Goal: Task Accomplishment & Management: Manage account settings

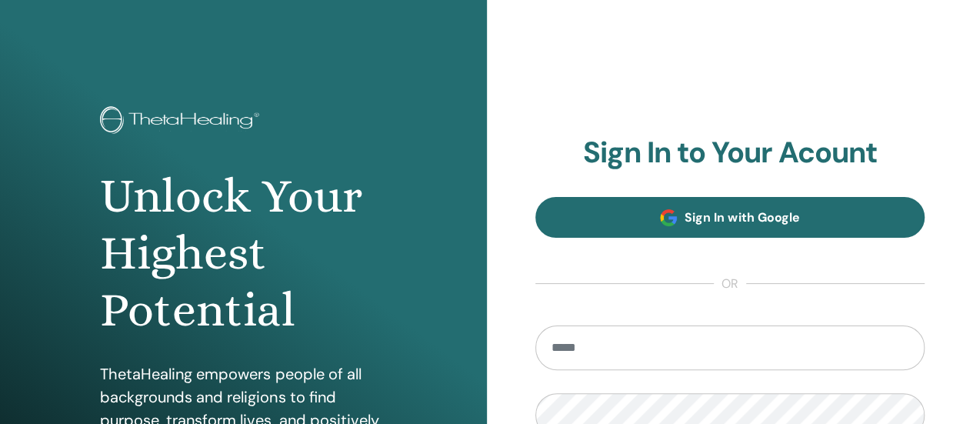
type input "**********"
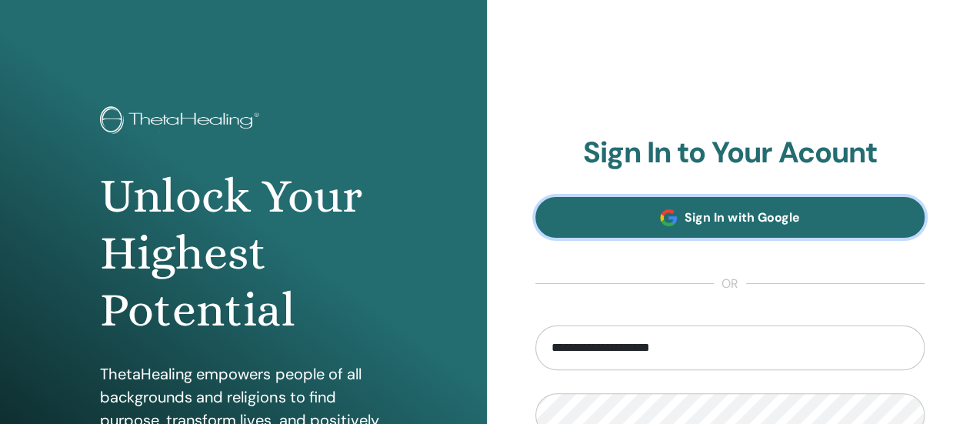
click at [601, 230] on link "Sign In with Google" at bounding box center [730, 217] width 390 height 41
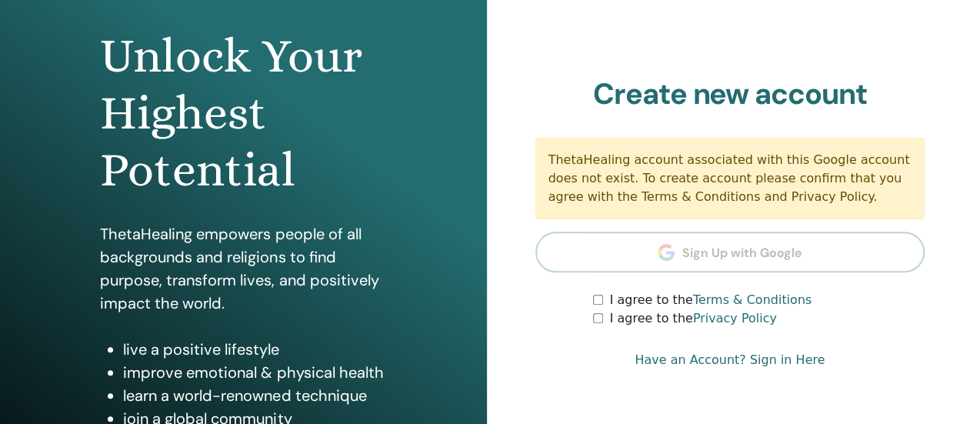
scroll to position [154, 0]
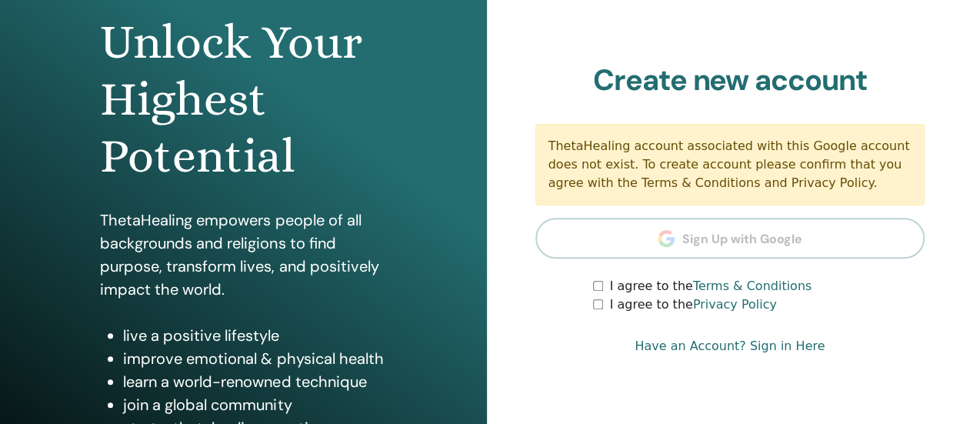
click at [595, 295] on div "I agree to the Privacy Policy" at bounding box center [759, 304] width 332 height 18
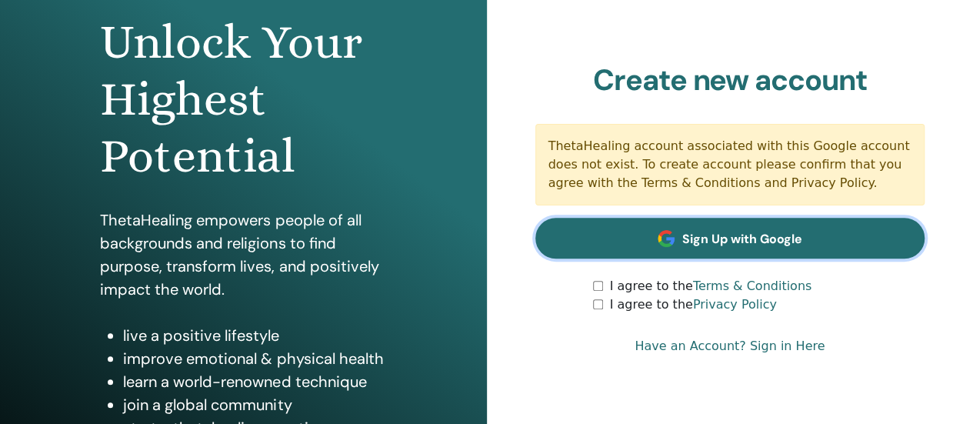
click at [772, 235] on span "Sign Up with Google" at bounding box center [742, 239] width 120 height 16
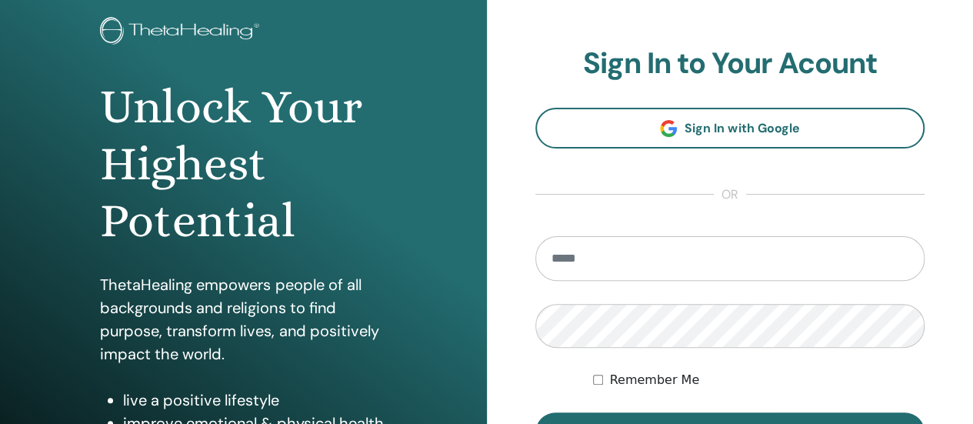
scroll to position [231, 0]
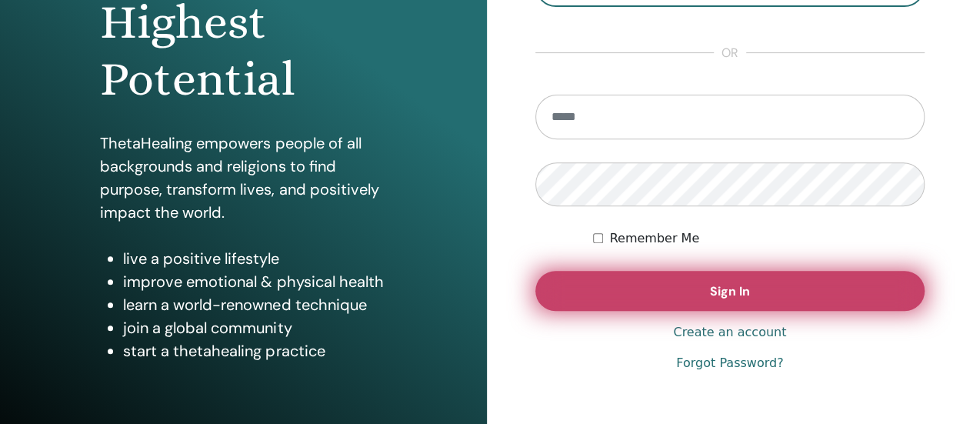
type input "**********"
click at [706, 299] on button "Sign In" at bounding box center [730, 291] width 390 height 40
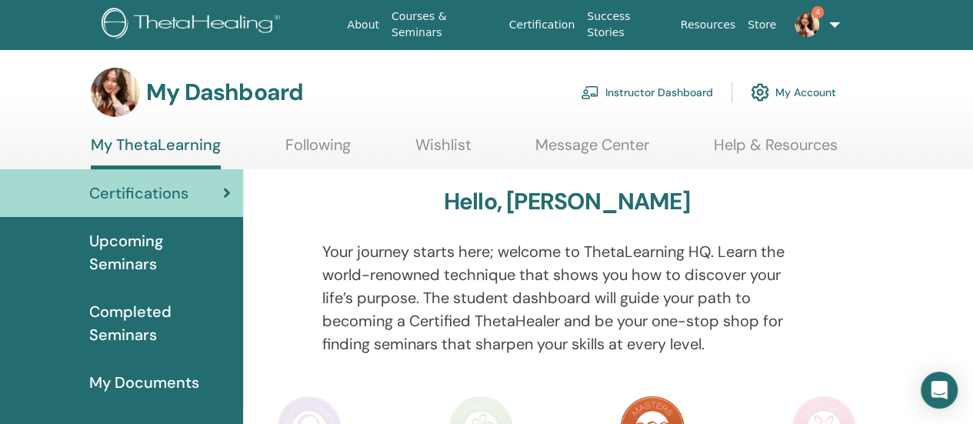
click at [808, 21] on img at bounding box center [807, 24] width 25 height 25
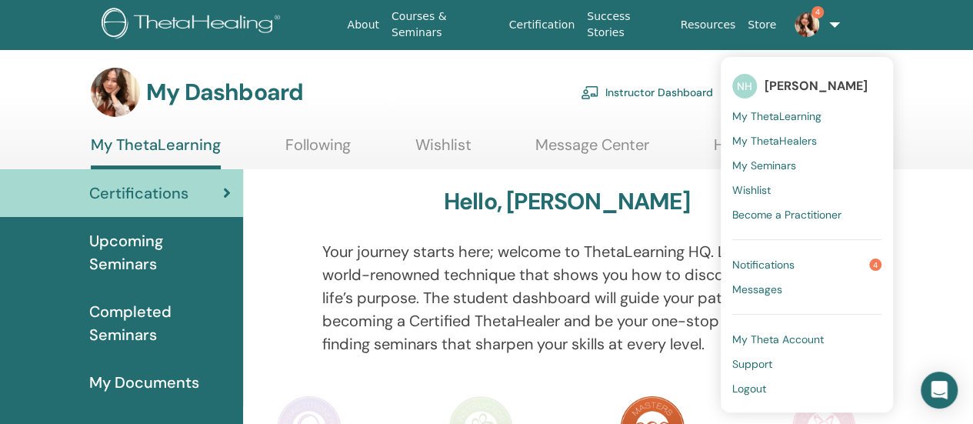
click at [783, 264] on span "Notifications" at bounding box center [763, 265] width 62 height 14
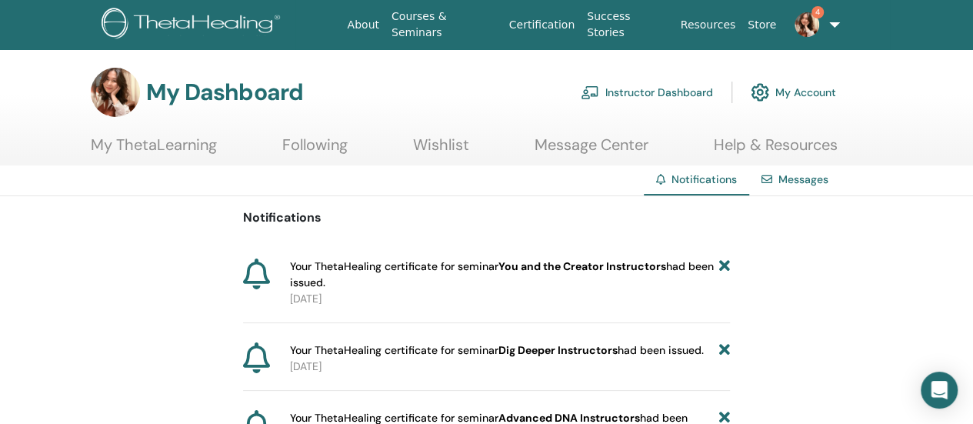
click at [615, 97] on link "Instructor Dashboard" at bounding box center [647, 92] width 132 height 34
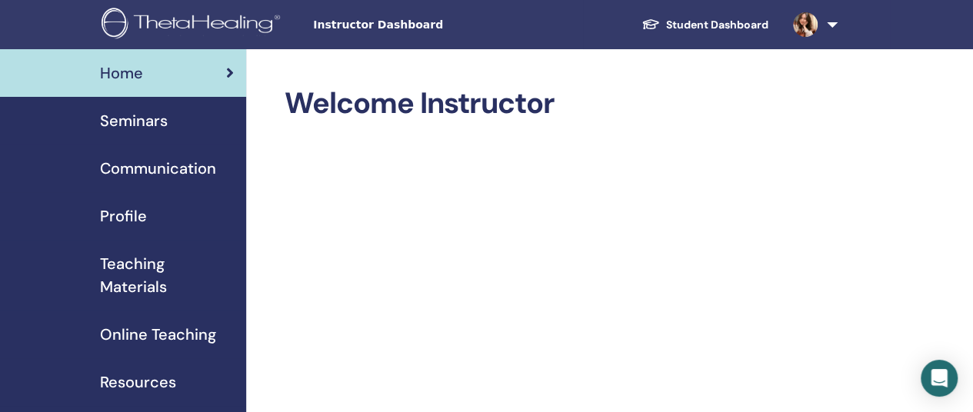
click at [154, 122] on span "Seminars" at bounding box center [134, 120] width 68 height 23
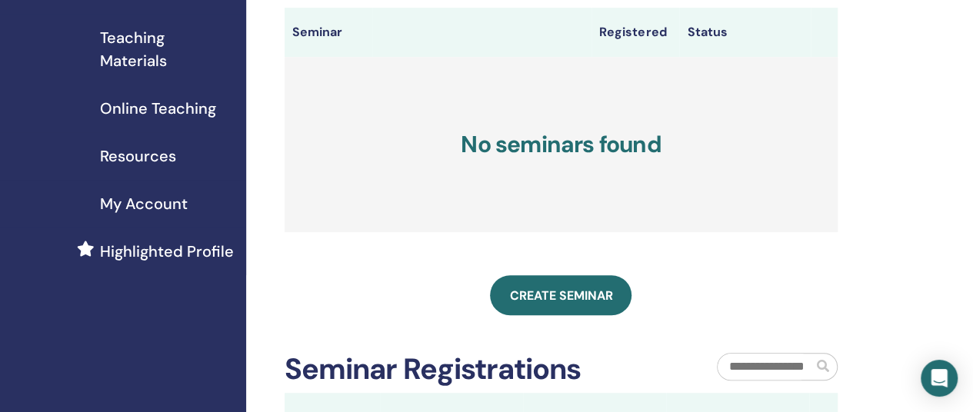
scroll to position [231, 0]
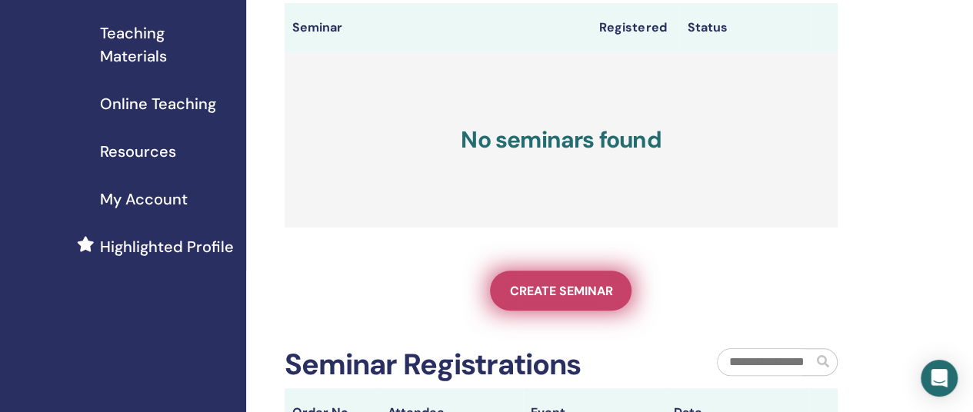
click at [571, 299] on span "Create seminar" at bounding box center [560, 291] width 103 height 16
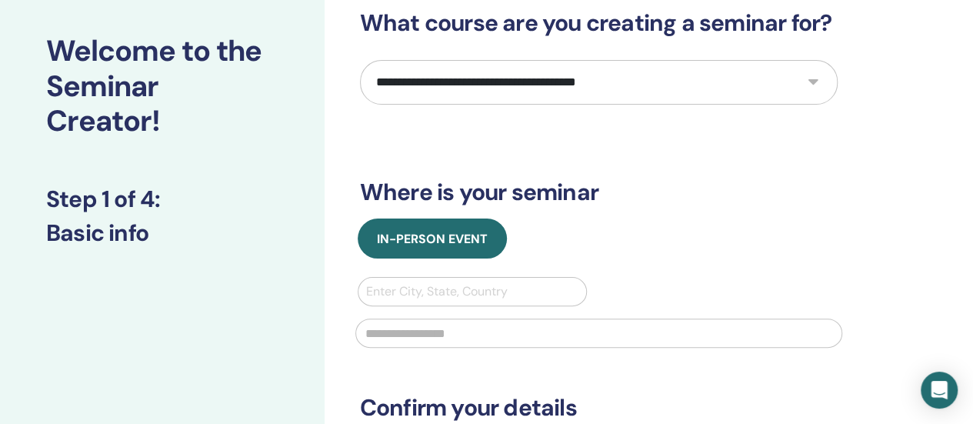
scroll to position [77, 0]
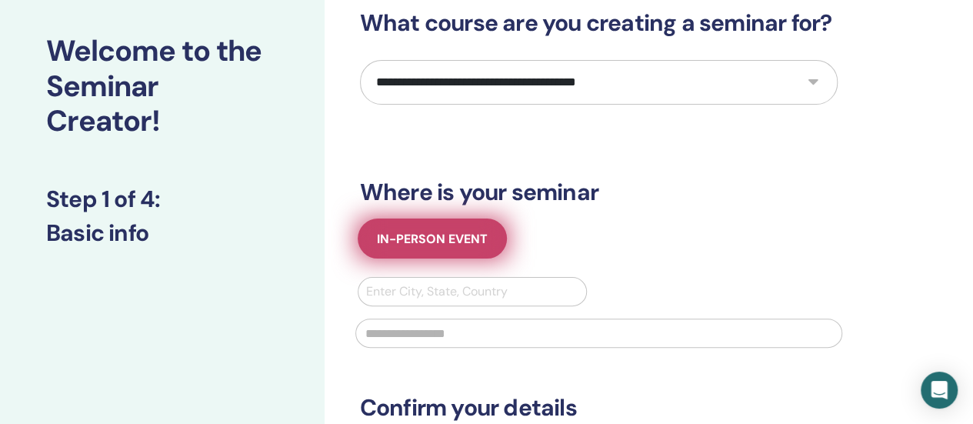
click at [470, 231] on span "In-Person Event" at bounding box center [432, 239] width 111 height 16
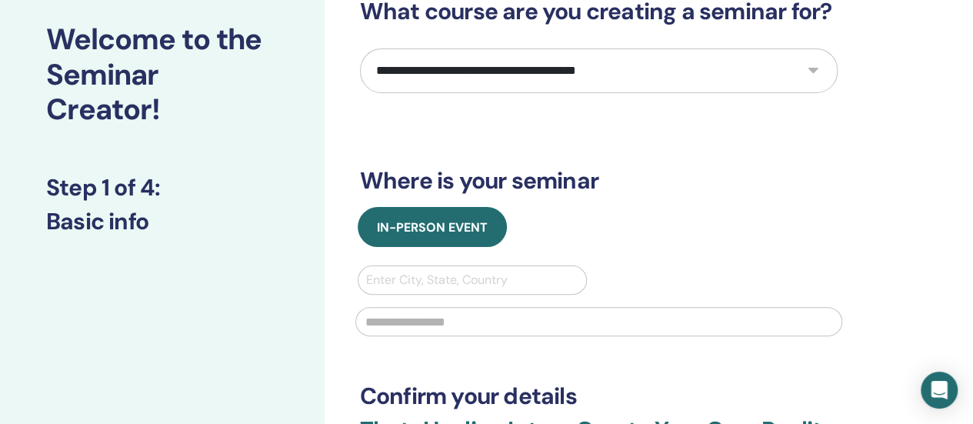
scroll to position [0, 0]
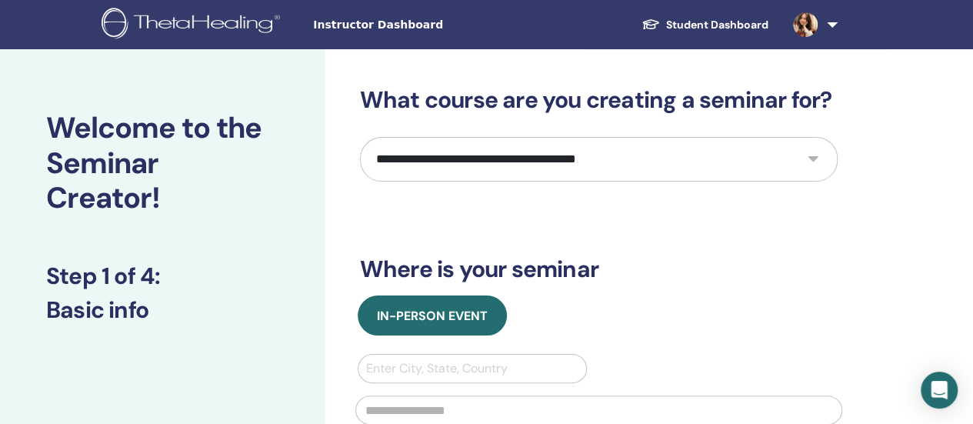
click at [667, 159] on select "**********" at bounding box center [599, 159] width 478 height 45
select select "*"
click at [360, 137] on select "**********" at bounding box center [599, 159] width 478 height 45
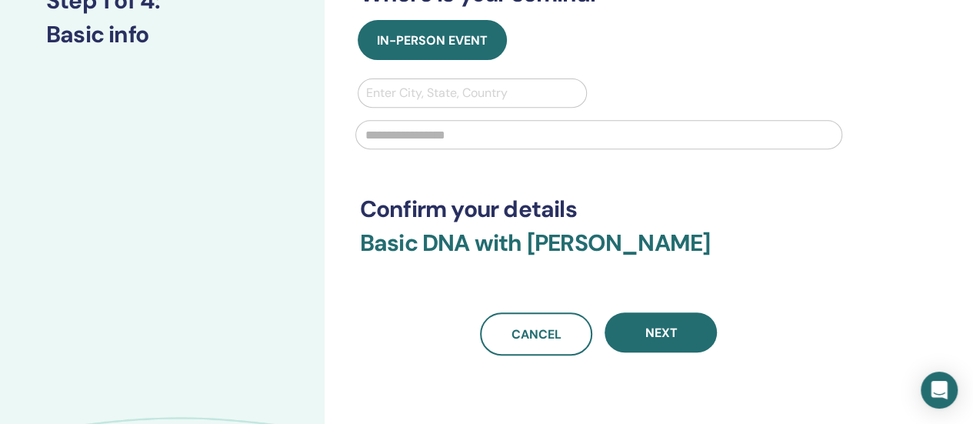
scroll to position [308, 0]
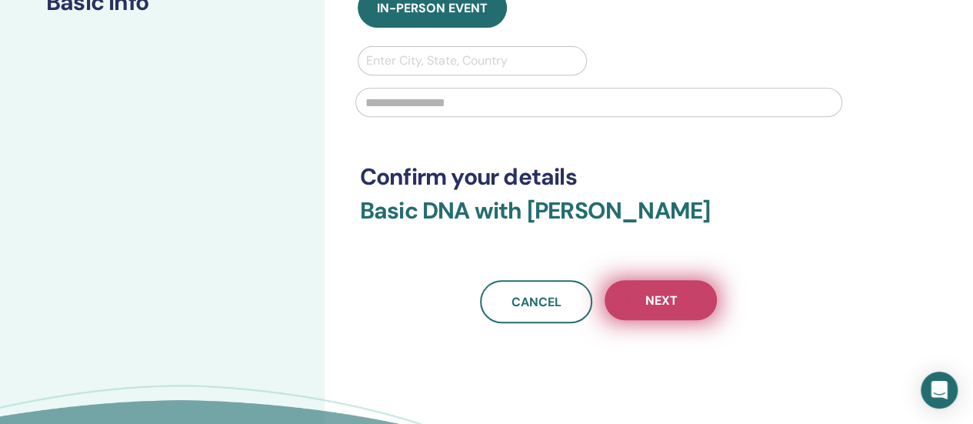
click at [651, 300] on span "Next" at bounding box center [661, 300] width 32 height 16
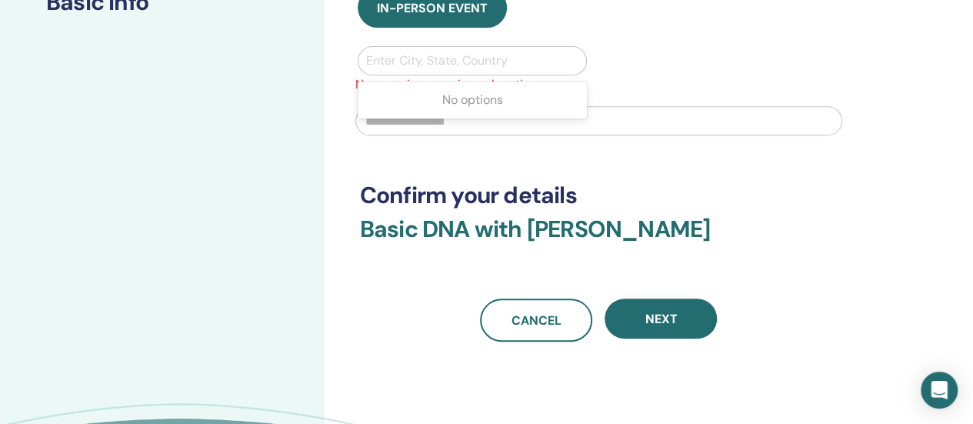
click at [417, 63] on div at bounding box center [472, 61] width 213 height 22
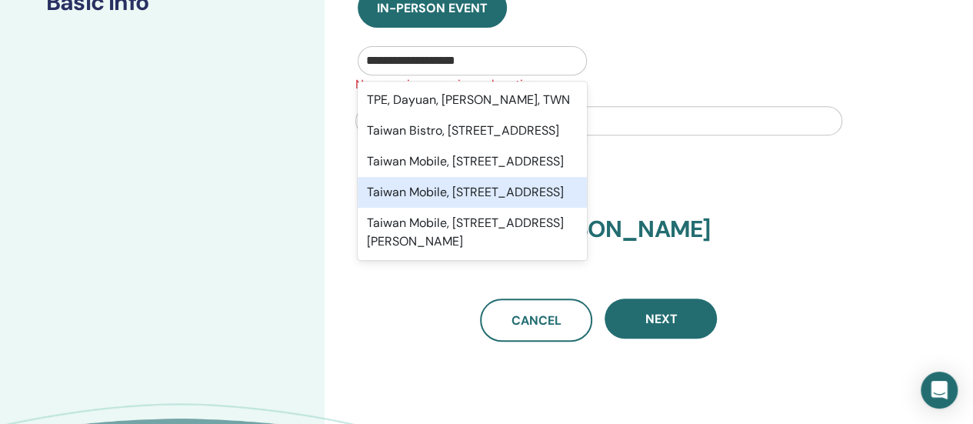
type input "**********"
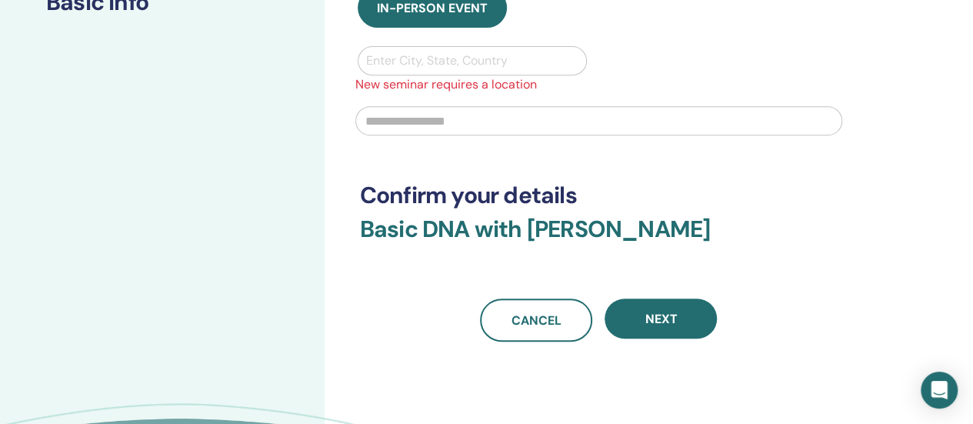
click at [803, 188] on h3 "Confirm your details" at bounding box center [599, 196] width 478 height 28
click at [415, 128] on input "text" at bounding box center [598, 120] width 487 height 29
paste input "**********"
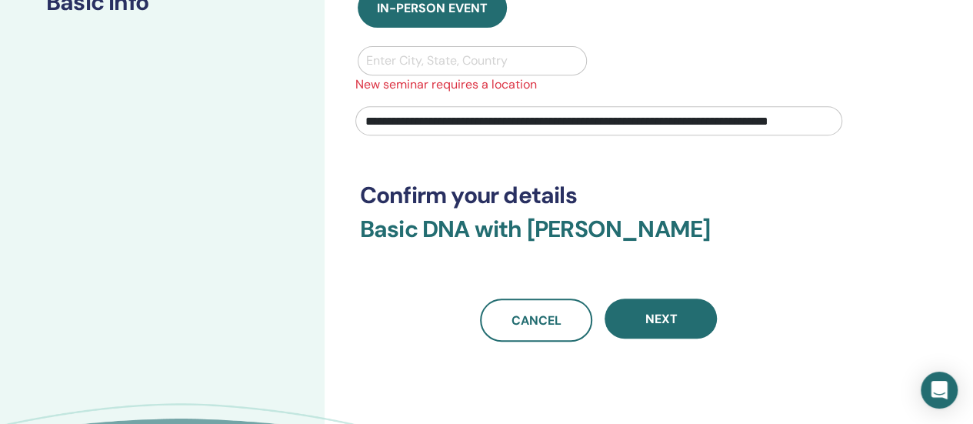
drag, startPoint x: 620, startPoint y: 121, endPoint x: 826, endPoint y: 124, distance: 206.2
click at [826, 124] on input "**********" at bounding box center [598, 120] width 487 height 29
type input "**********"
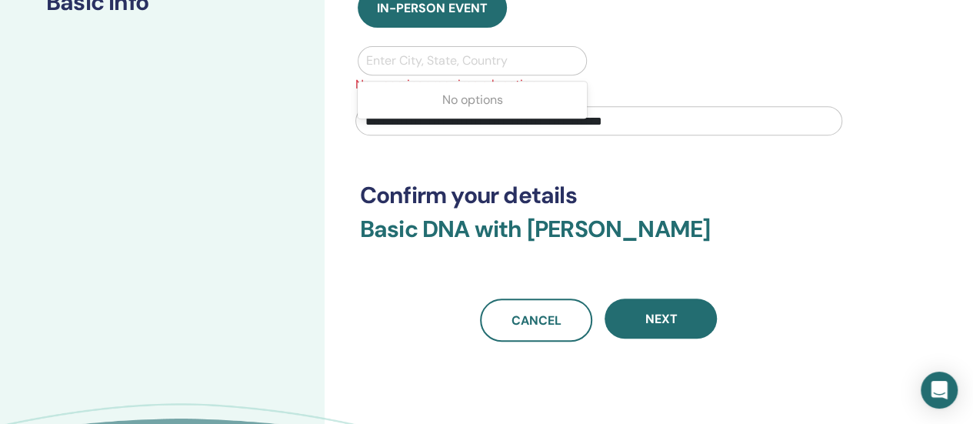
click at [435, 53] on div at bounding box center [472, 61] width 213 height 22
paste input "**********"
type input "**********"
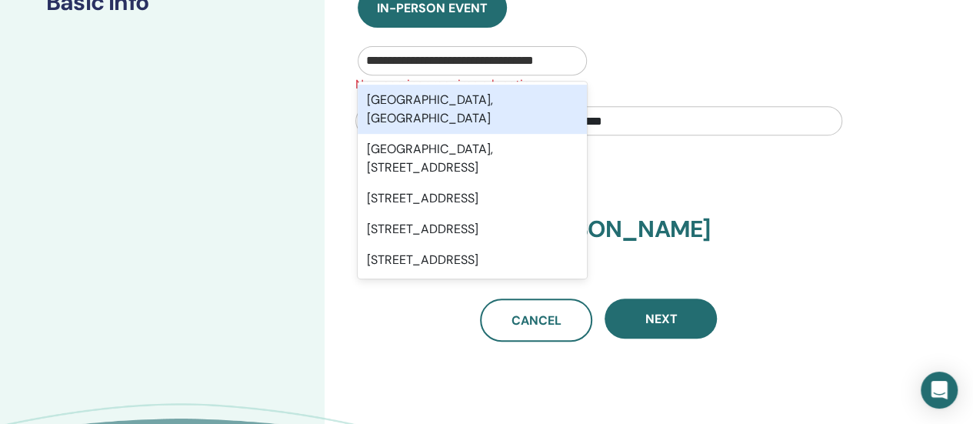
scroll to position [0, 0]
click at [422, 102] on div "Taipei City, TWN" at bounding box center [473, 109] width 230 height 49
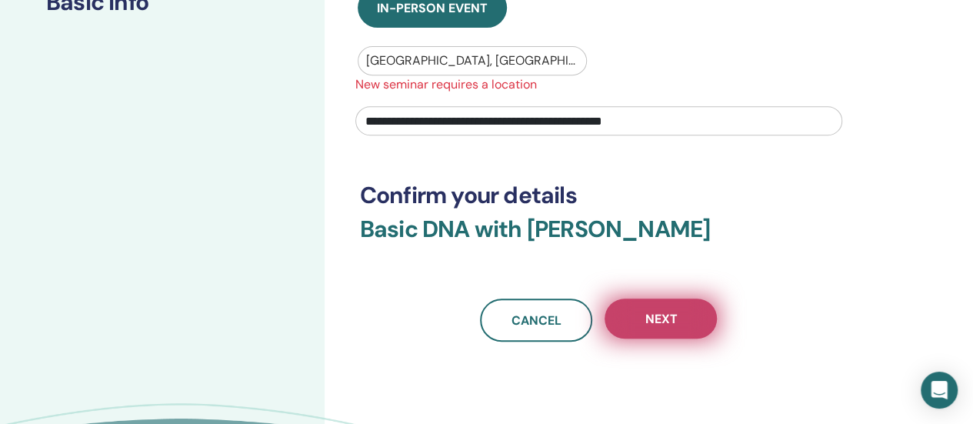
click at [662, 318] on span "Next" at bounding box center [661, 319] width 32 height 16
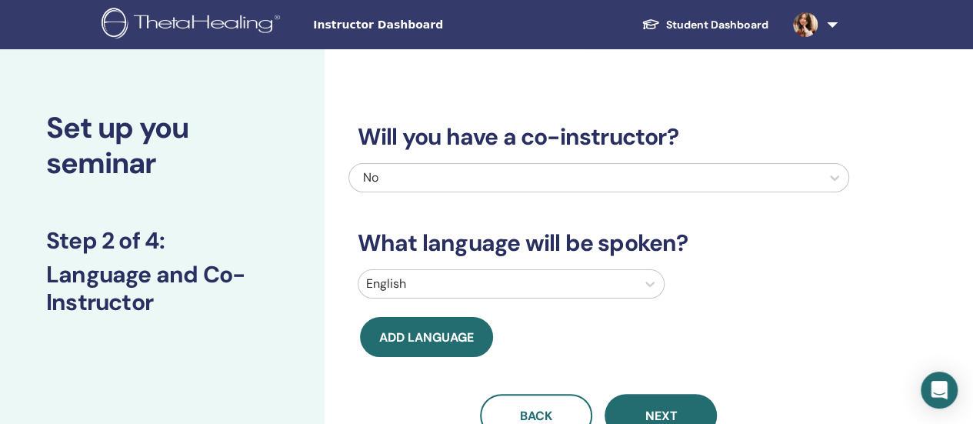
click at [551, 280] on div at bounding box center [497, 284] width 262 height 22
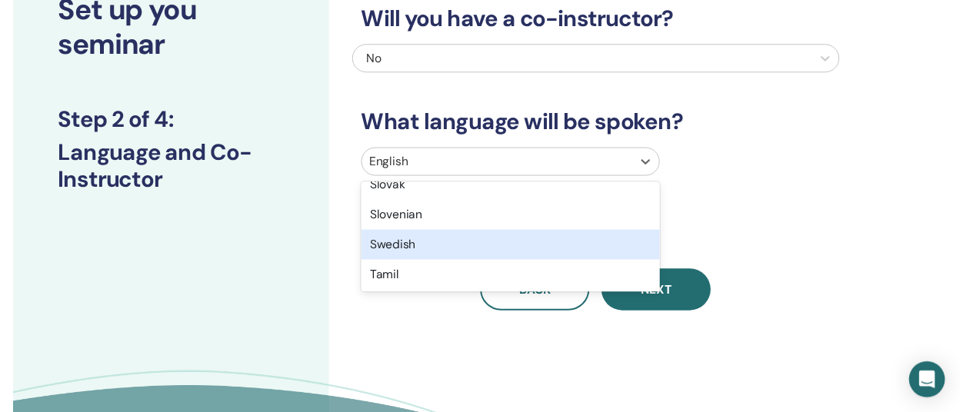
scroll to position [1339, 0]
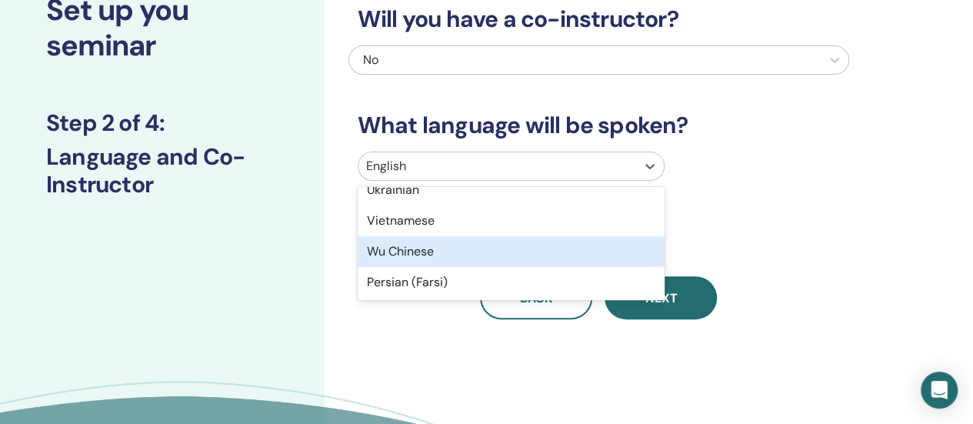
click at [473, 251] on div "Wu Chinese" at bounding box center [511, 251] width 307 height 31
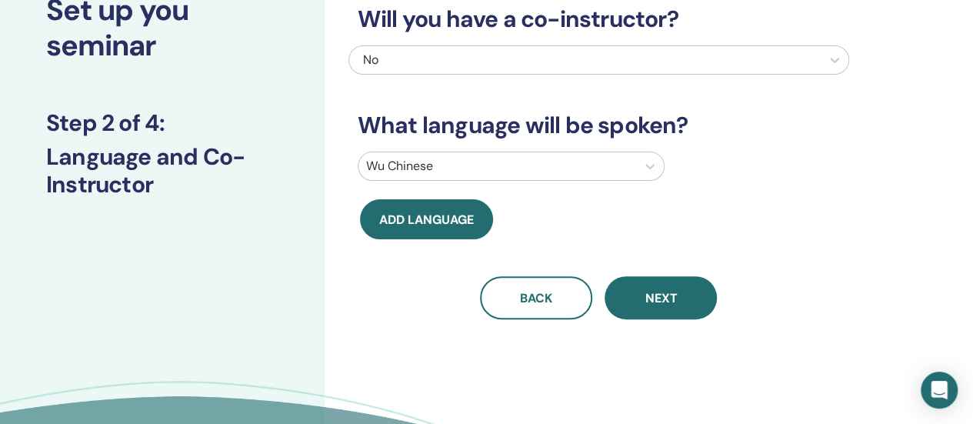
click at [396, 302] on div "Back Next" at bounding box center [599, 297] width 501 height 43
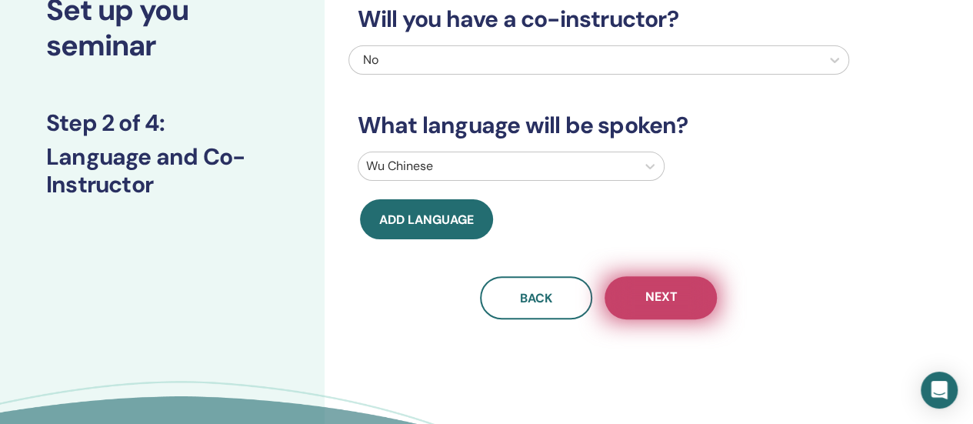
click at [669, 293] on span "Next" at bounding box center [661, 298] width 32 height 19
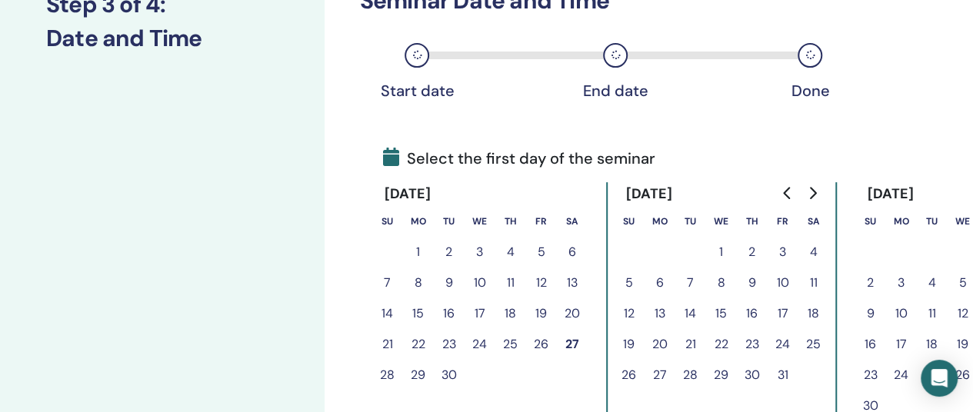
scroll to position [272, 0]
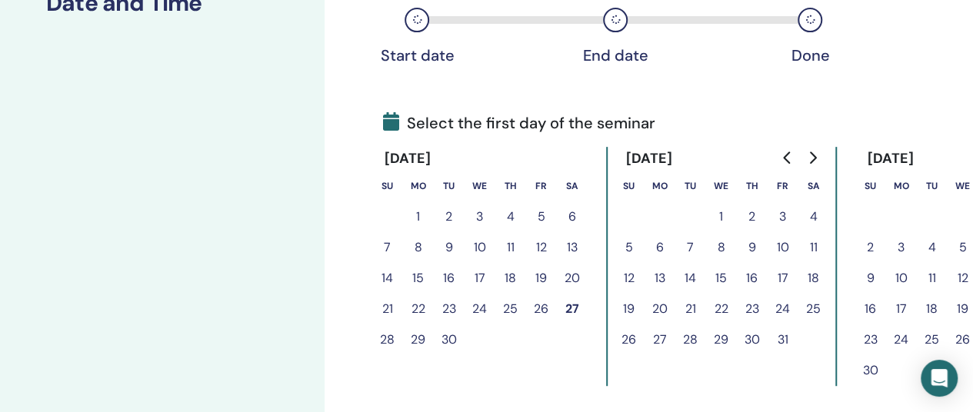
click at [570, 308] on button "27" at bounding box center [572, 309] width 31 height 31
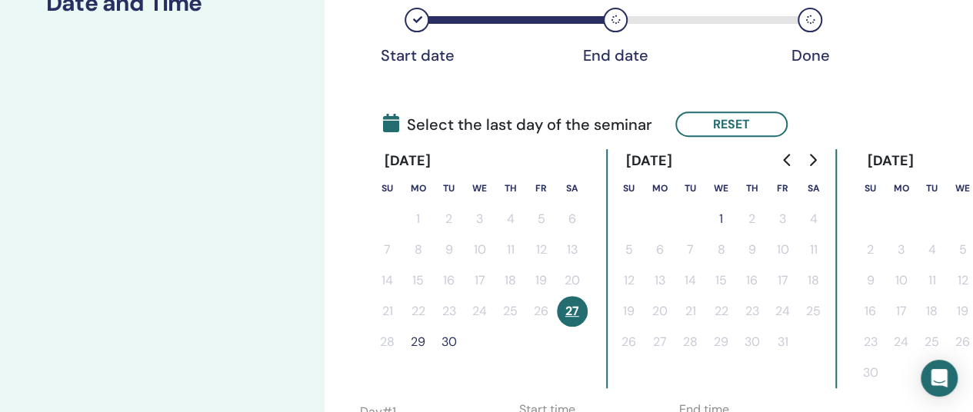
click at [419, 342] on button "29" at bounding box center [418, 342] width 31 height 31
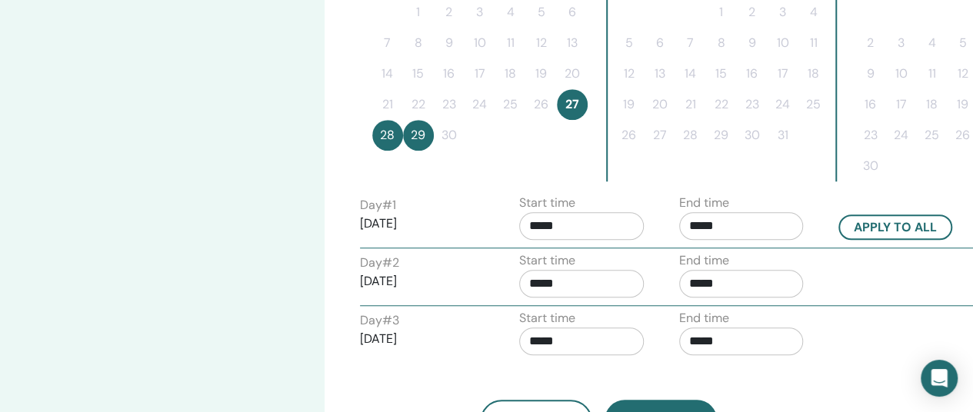
scroll to position [502, 0]
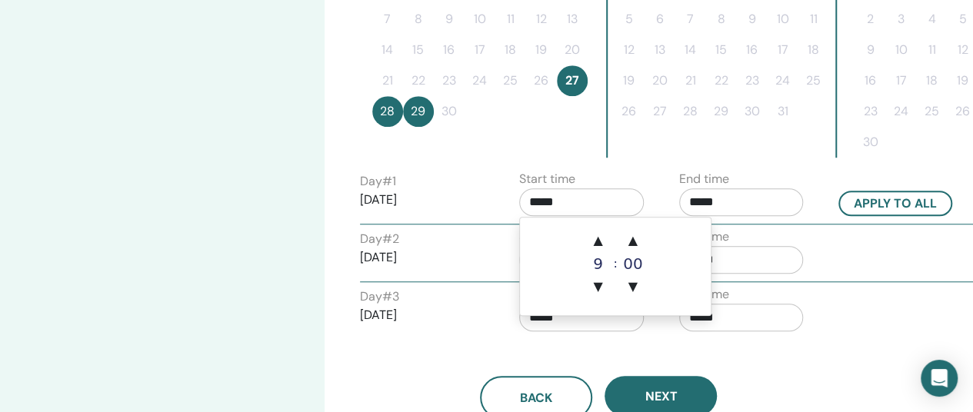
drag, startPoint x: 572, startPoint y: 202, endPoint x: 466, endPoint y: 184, distance: 107.8
click at [466, 184] on div "Day # 1 2025/09/27 Start time ***** End time ***** Apply to all" at bounding box center [668, 197] width 639 height 54
click at [598, 239] on span "▲" at bounding box center [597, 240] width 31 height 31
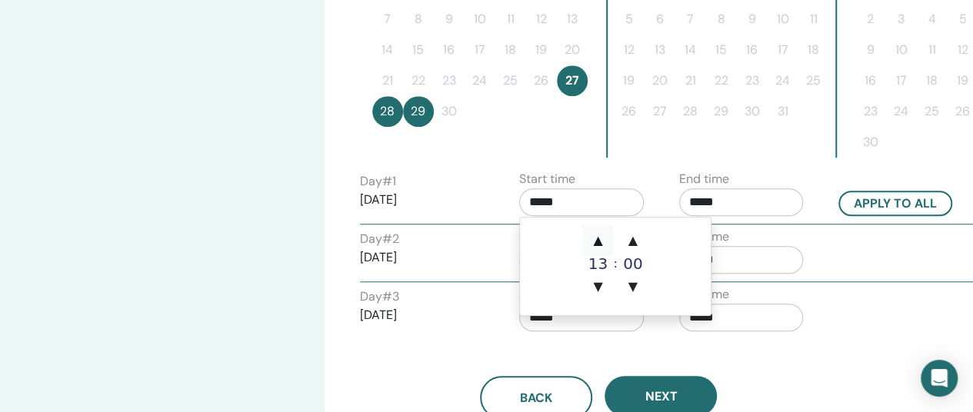
click at [598, 239] on span "▲" at bounding box center [597, 240] width 31 height 31
type input "*****"
click at [598, 239] on span "▲" at bounding box center [597, 240] width 31 height 31
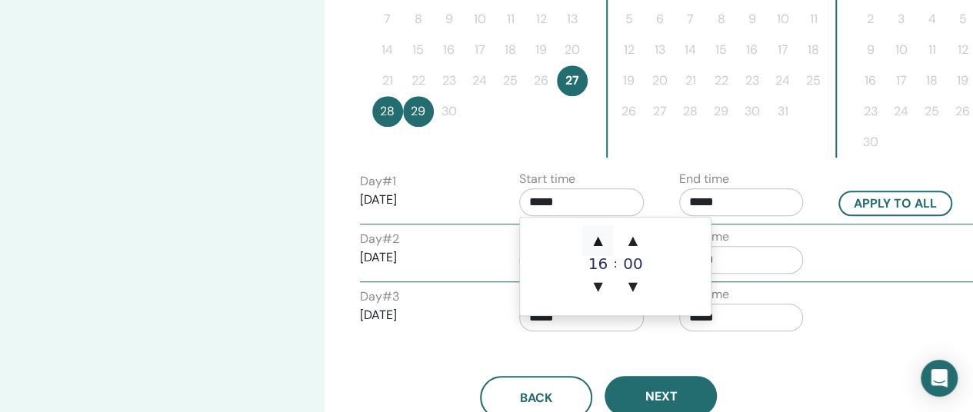
click at [597, 238] on span "▲" at bounding box center [597, 240] width 31 height 31
click at [745, 202] on input "*****" at bounding box center [741, 202] width 125 height 28
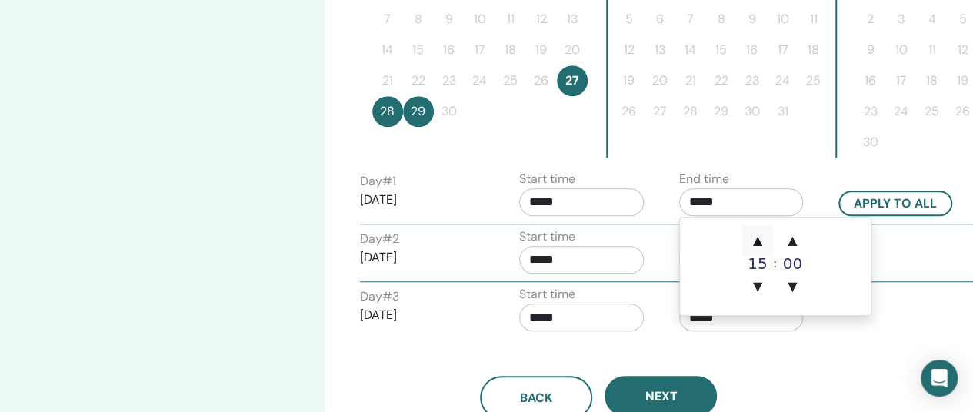
click at [767, 236] on span "▲" at bounding box center [757, 240] width 31 height 31
click at [766, 236] on span "▲" at bounding box center [757, 240] width 31 height 31
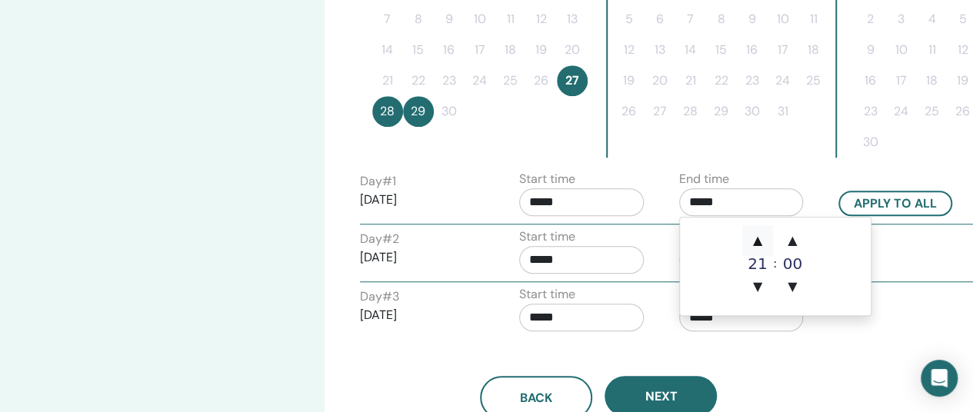
click at [766, 236] on span "▲" at bounding box center [757, 240] width 31 height 31
click at [766, 237] on span "▲" at bounding box center [757, 240] width 31 height 31
type input "*****"
click at [540, 201] on input "*****" at bounding box center [581, 202] width 125 height 28
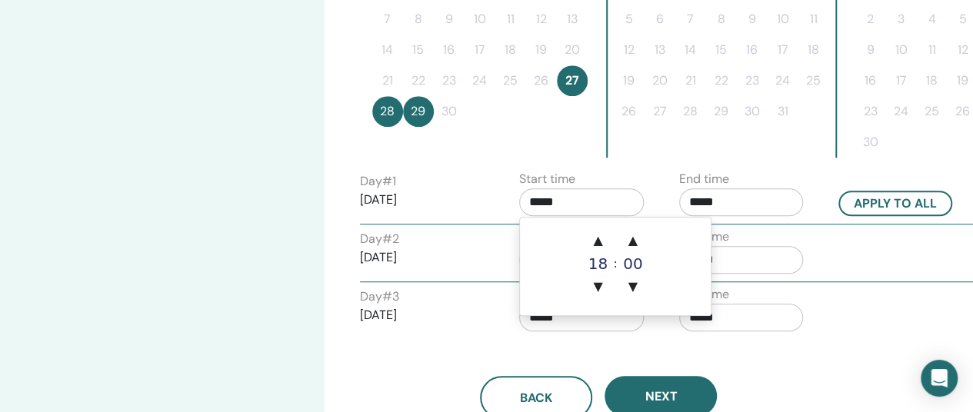
click at [599, 258] on div "18" at bounding box center [597, 263] width 31 height 15
click at [600, 235] on span "▲" at bounding box center [597, 240] width 31 height 31
click at [602, 284] on span "▼" at bounding box center [597, 287] width 31 height 31
type input "*****"
click at [480, 266] on div "Day # 2 2025/09/28" at bounding box center [422, 254] width 125 height 49
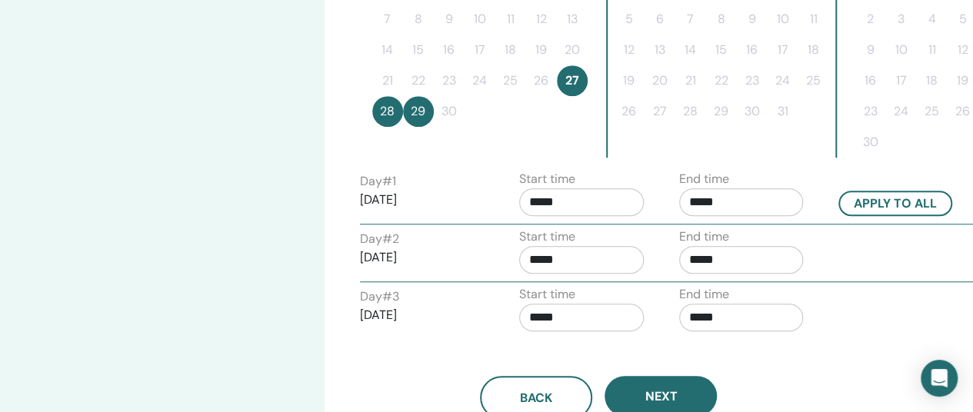
click at [588, 261] on input "*****" at bounding box center [581, 260] width 125 height 28
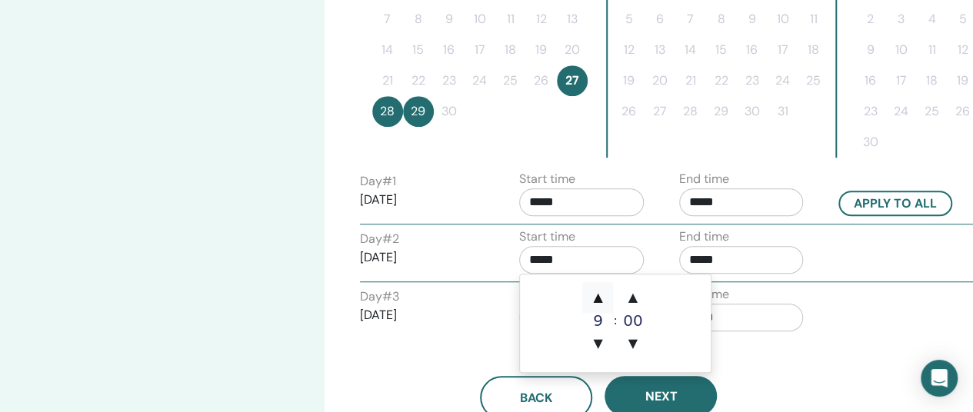
click at [597, 295] on span "▲" at bounding box center [597, 297] width 31 height 31
type input "*****"
click at [745, 255] on input "*****" at bounding box center [741, 260] width 125 height 28
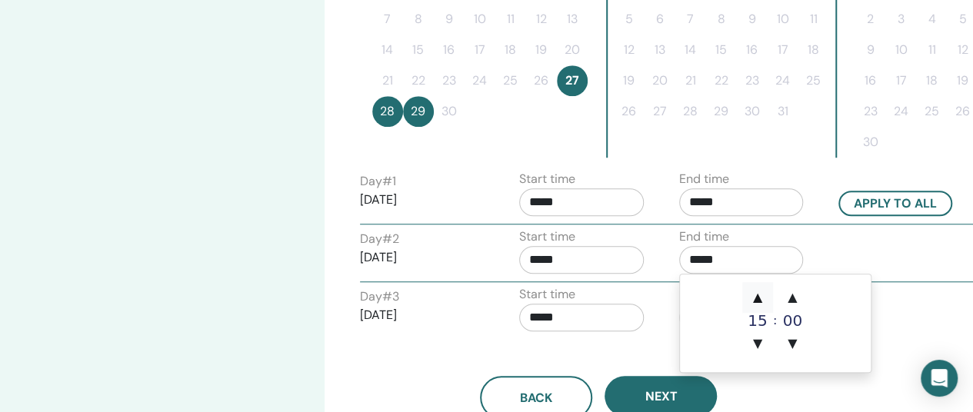
click at [756, 293] on span "▲" at bounding box center [757, 297] width 31 height 31
type input "*****"
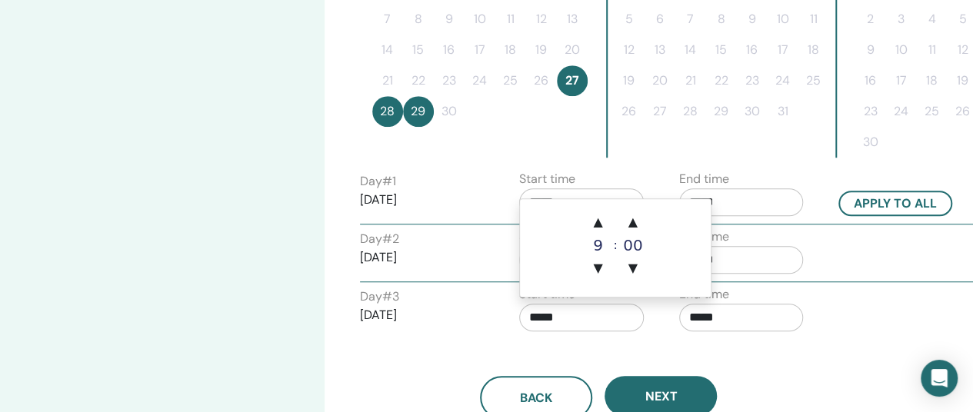
click at [579, 319] on input "*****" at bounding box center [581, 318] width 125 height 28
click at [599, 218] on span "▲" at bounding box center [597, 222] width 31 height 31
type input "*****"
click at [731, 322] on input "*****" at bounding box center [741, 318] width 125 height 28
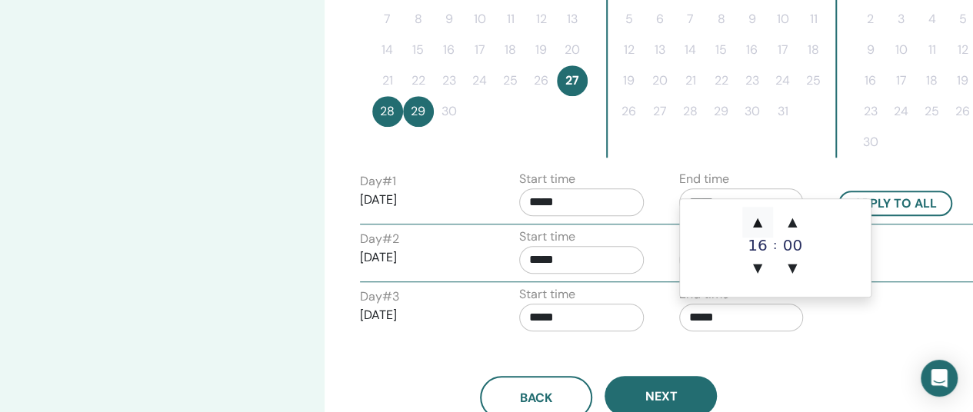
click at [759, 222] on span "▲" at bounding box center [757, 222] width 31 height 31
type input "*****"
click at [414, 322] on div "Day # 3 2025/09/29" at bounding box center [422, 312] width 125 height 49
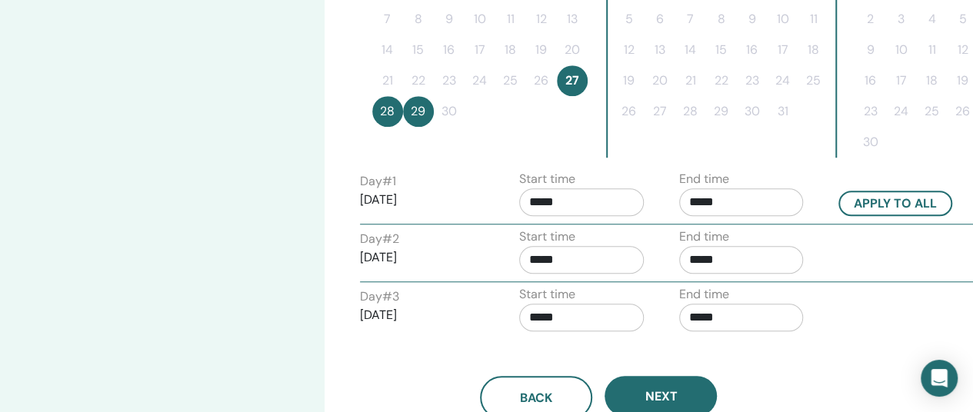
scroll to position [579, 0]
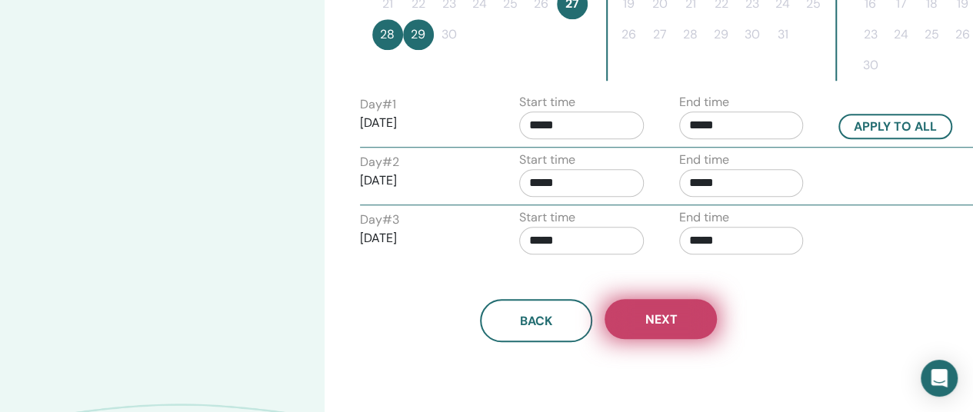
click at [680, 312] on button "Next" at bounding box center [661, 319] width 112 height 40
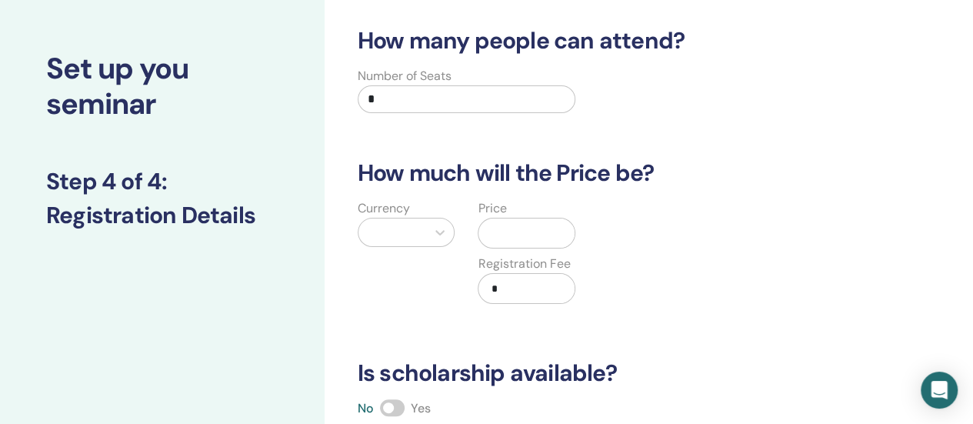
scroll to position [0, 0]
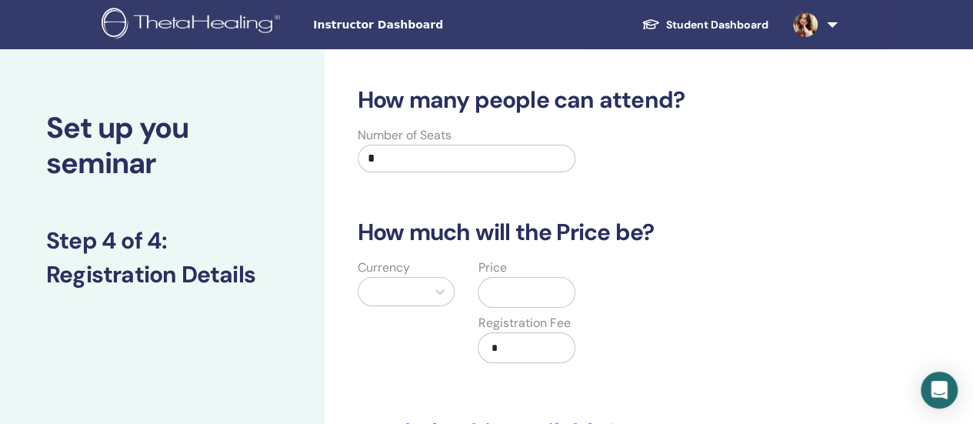
click at [387, 156] on input "*" at bounding box center [467, 159] width 218 height 28
type input "*"
click at [432, 329] on div "Currency" at bounding box center [406, 320] width 121 height 123
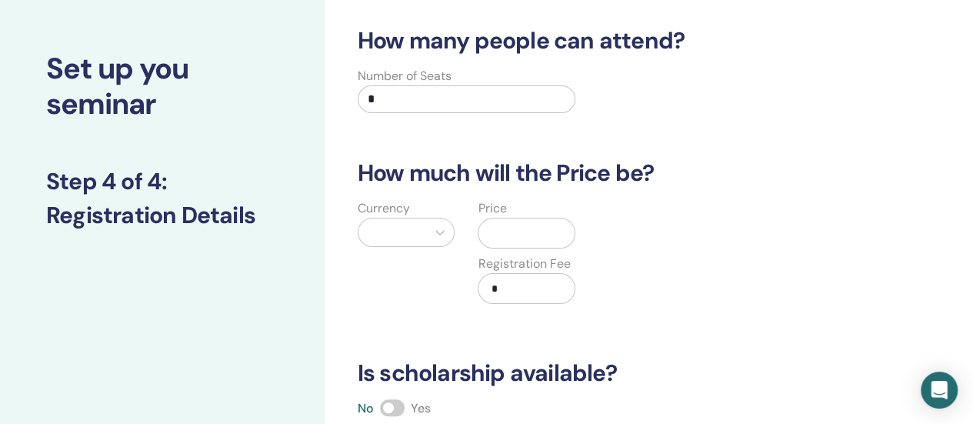
scroll to position [77, 0]
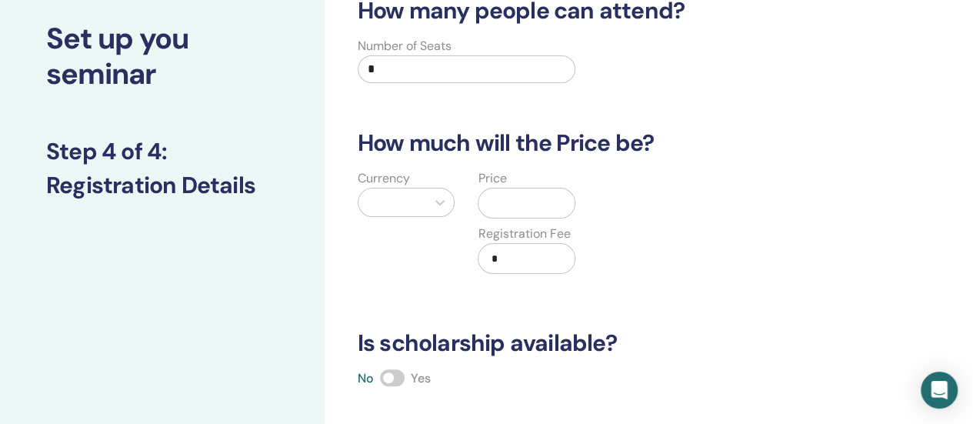
click at [405, 213] on div at bounding box center [393, 202] width 68 height 28
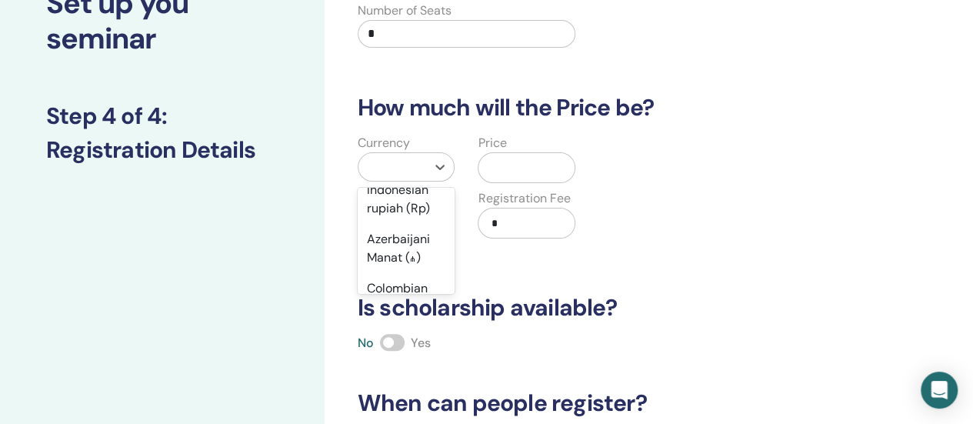
scroll to position [1919, 0]
click at [401, 125] on div "New Taiwan Dollar (TWD)" at bounding box center [407, 99] width 98 height 49
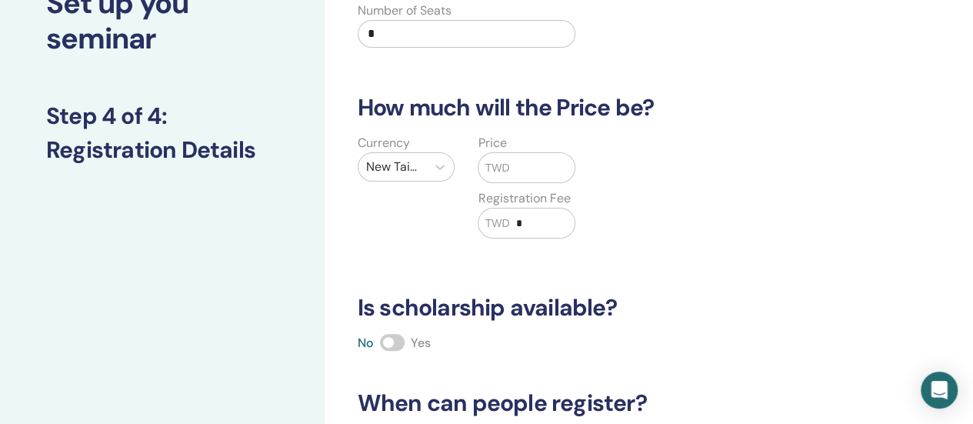
click at [522, 165] on input "text" at bounding box center [541, 167] width 65 height 29
type input "*****"
click at [408, 261] on div "How many people can attend? Number of Seats * How much will the Price be? Curre…" at bounding box center [599, 269] width 501 height 614
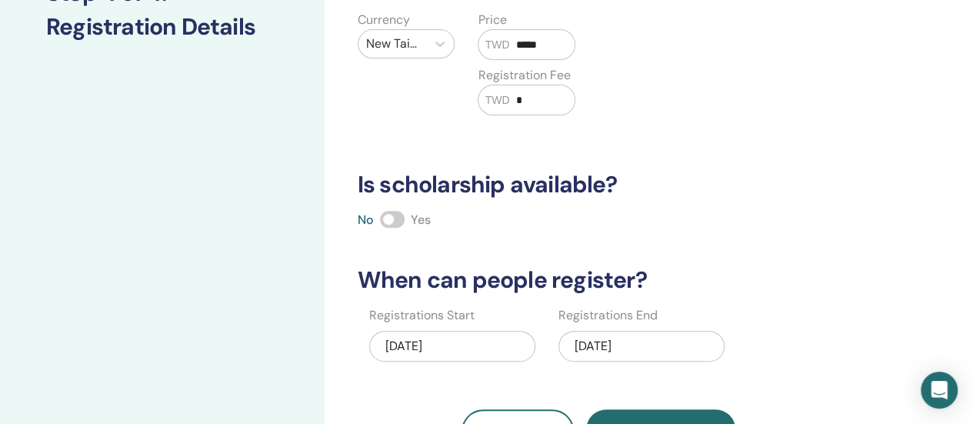
scroll to position [202, 0]
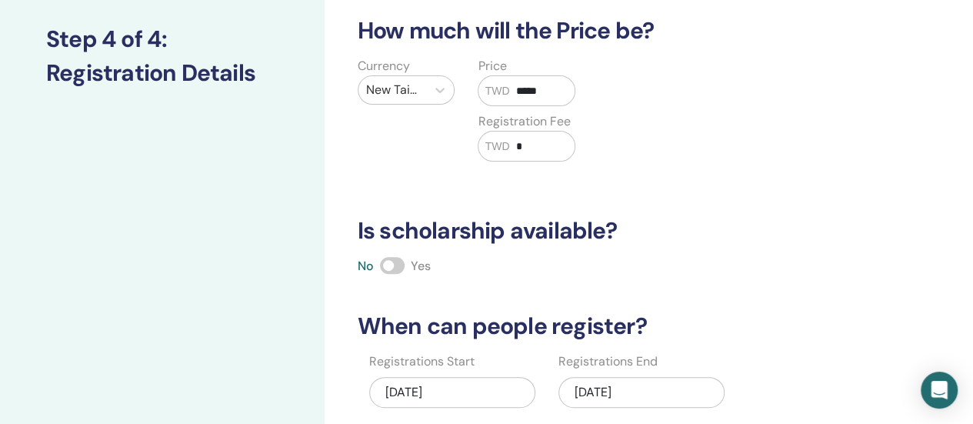
click at [482, 275] on div "How many people can attend? Number of Seats * How much will the Price be? Curre…" at bounding box center [599, 192] width 501 height 614
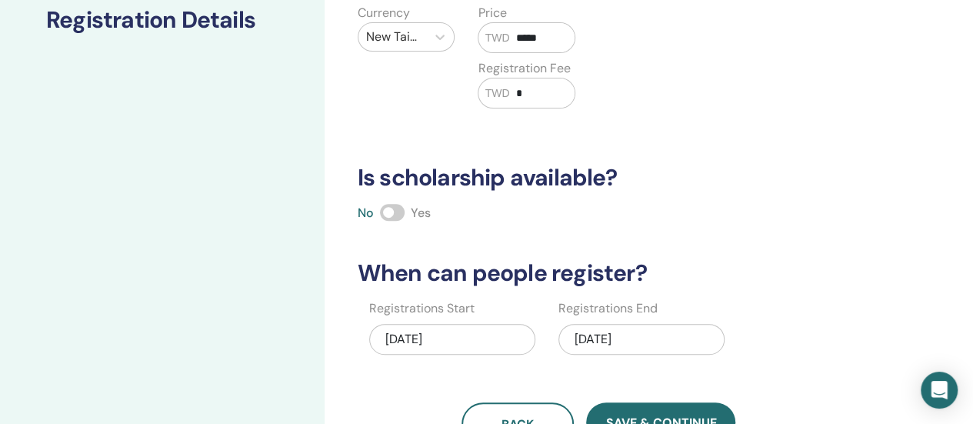
scroll to position [279, 0]
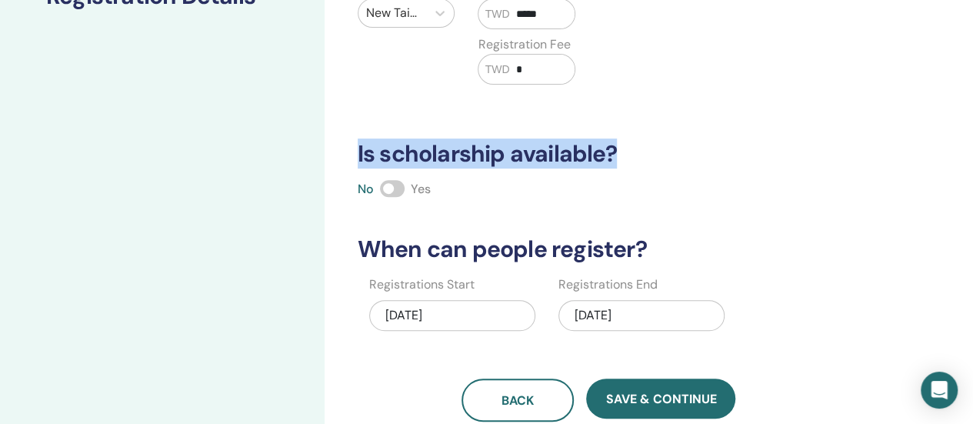
drag, startPoint x: 355, startPoint y: 151, endPoint x: 578, endPoint y: 152, distance: 222.3
click at [676, 142] on h3 "Is scholarship available?" at bounding box center [599, 154] width 501 height 28
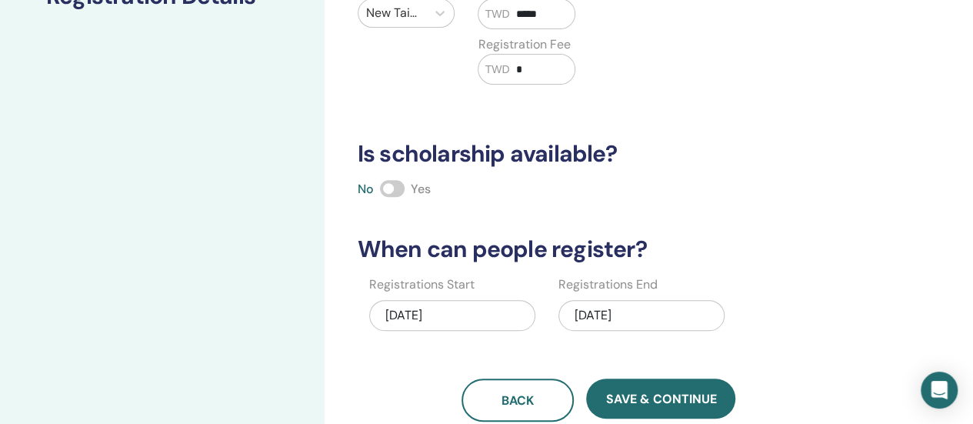
click at [532, 198] on div "How many people can attend? Number of Seats * How much will the Price be? Curre…" at bounding box center [599, 115] width 501 height 614
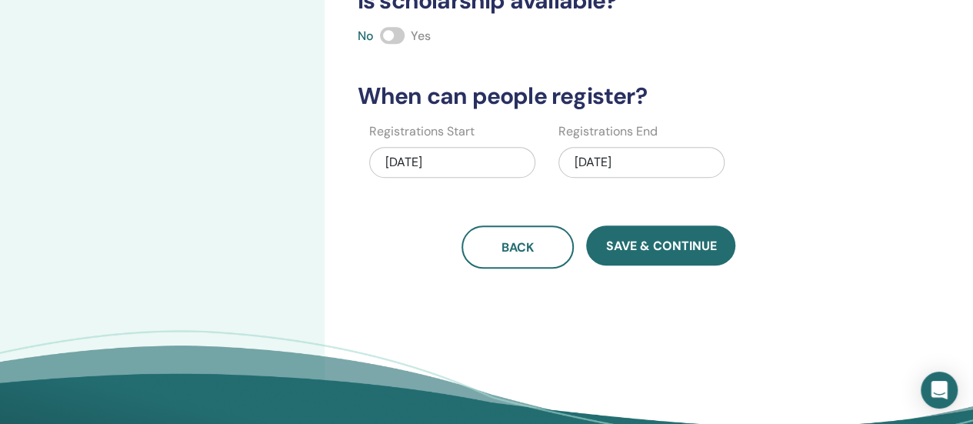
scroll to position [432, 0]
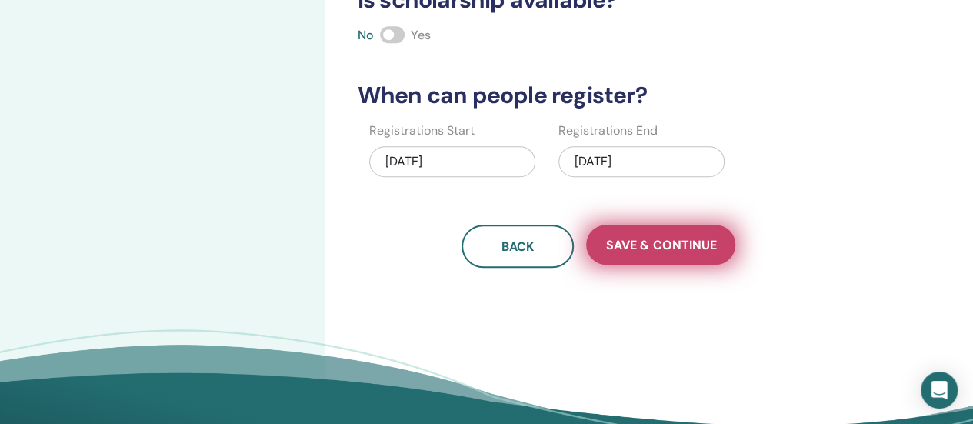
click at [671, 252] on button "Save & Continue" at bounding box center [660, 245] width 149 height 40
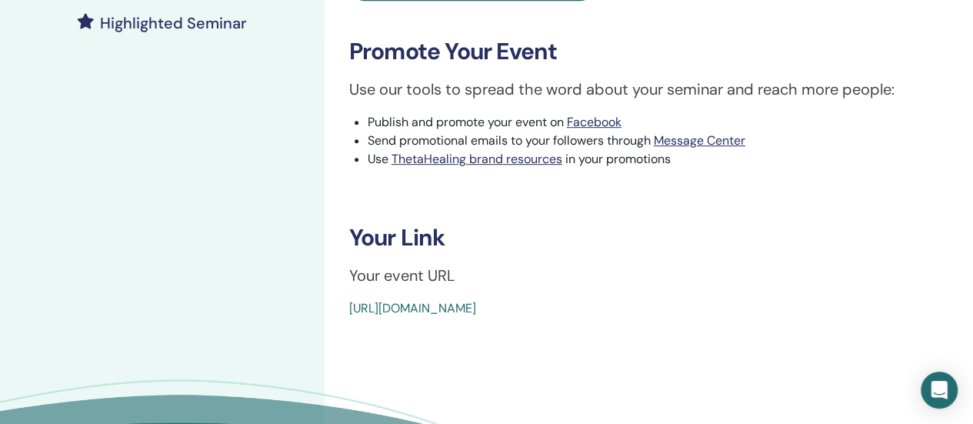
scroll to position [462, 0]
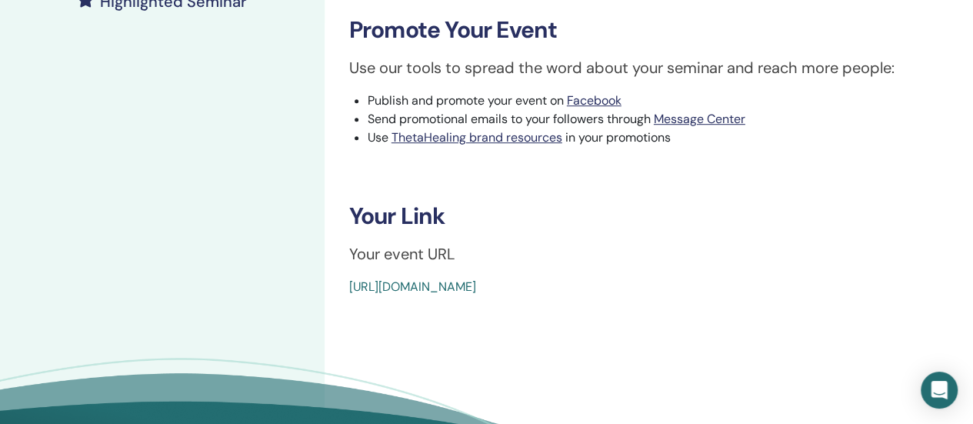
drag, startPoint x: 712, startPoint y: 287, endPoint x: 354, endPoint y: 309, distance: 359.2
copy link "https://www.thetahealing.com/seminar-378588-details.html"
click at [806, 25] on h3 "Promote Your Event" at bounding box center [648, 30] width 599 height 28
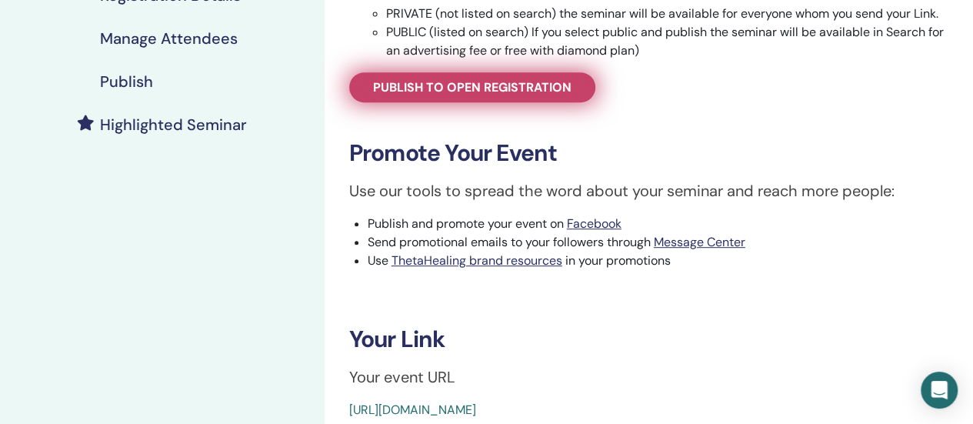
scroll to position [231, 0]
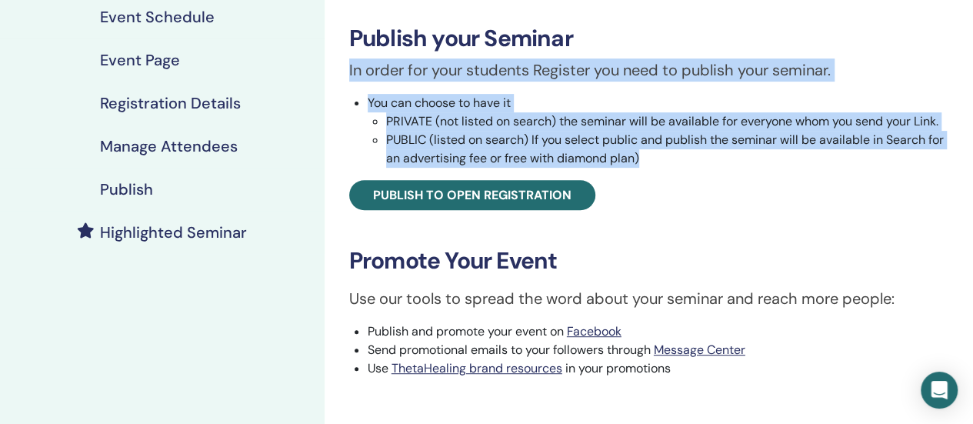
drag, startPoint x: 347, startPoint y: 68, endPoint x: 748, endPoint y: 164, distance: 412.0
click at [748, 164] on div "In order for your students Register you need to publish your seminar. You can c…" at bounding box center [649, 134] width 622 height 152
drag, startPoint x: 612, startPoint y: 142, endPoint x: 588, endPoint y: 106, distance: 43.3
click at [588, 106] on li "You can choose to have it PRIVATE (not listed on search) the seminar will be av…" at bounding box center [658, 131] width 581 height 74
click at [680, 159] on li "PUBLIC (listed on search) If you select public and publish the seminar will be …" at bounding box center [667, 149] width 562 height 37
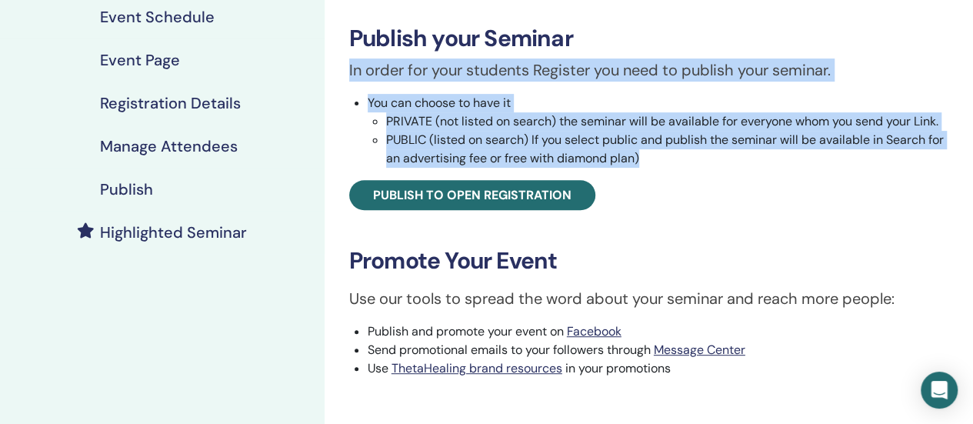
click at [666, 163] on li "PUBLIC (listed on search) If you select public and publish the seminar will be …" at bounding box center [667, 149] width 562 height 37
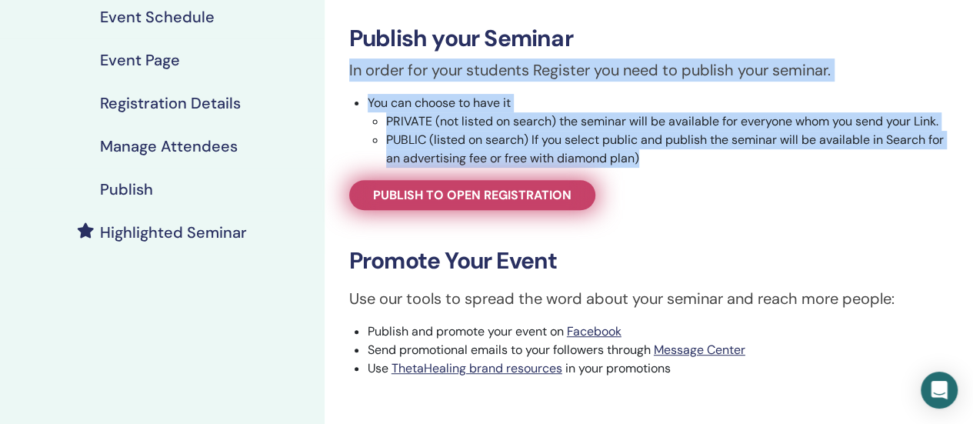
click at [519, 193] on span "Publish to open registration" at bounding box center [472, 195] width 198 height 16
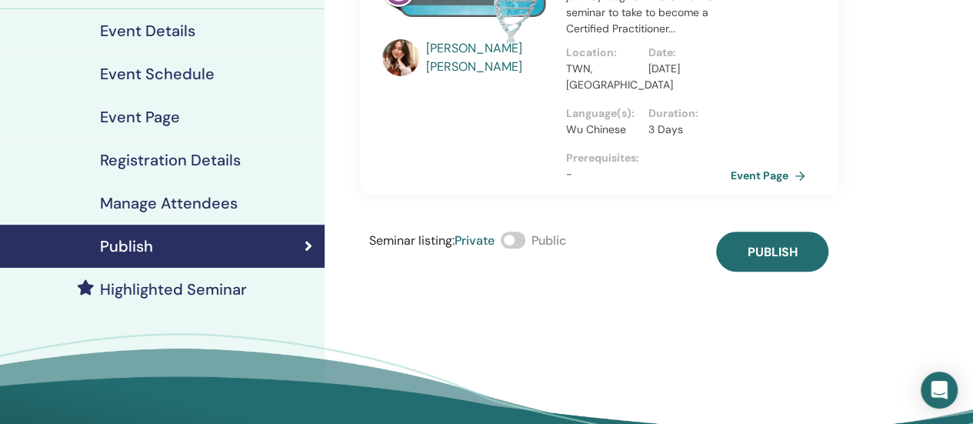
scroll to position [77, 0]
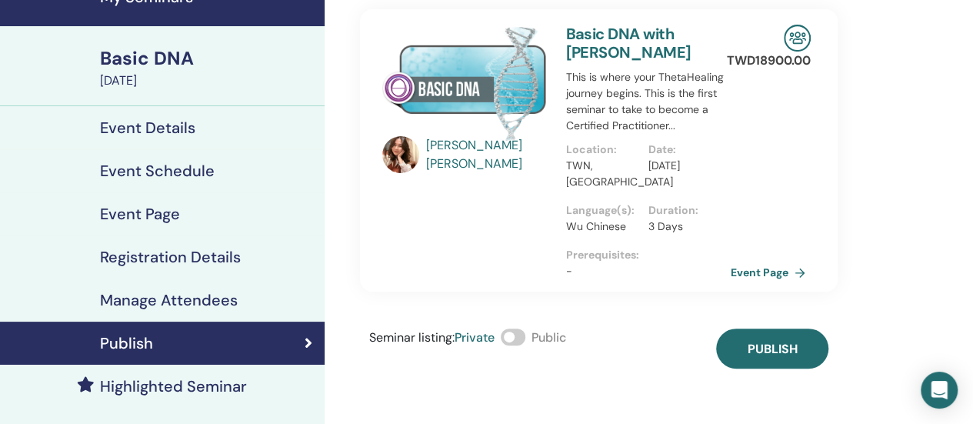
click at [525, 335] on span at bounding box center [513, 337] width 25 height 17
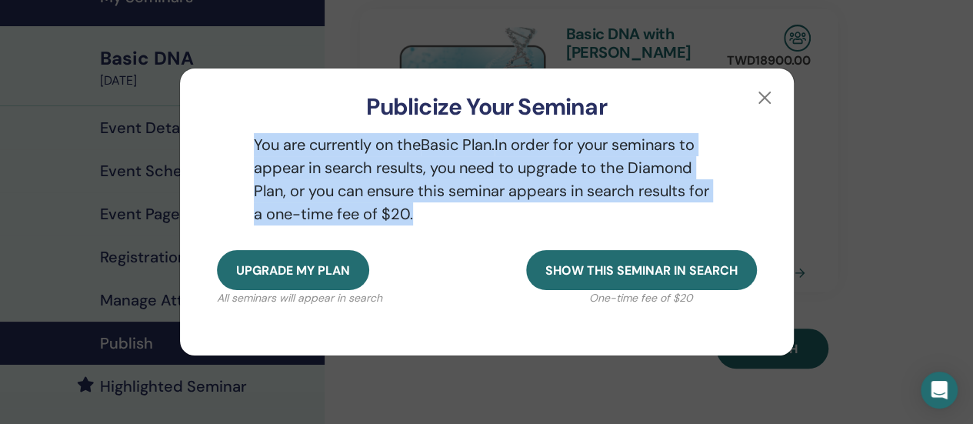
drag, startPoint x: 386, startPoint y: 221, endPoint x: 63, endPoint y: 123, distance: 337.6
click at [63, 123] on div "Publicize Your Seminar You are currently on the Basic Plan. In order for your s…" at bounding box center [486, 212] width 973 height 424
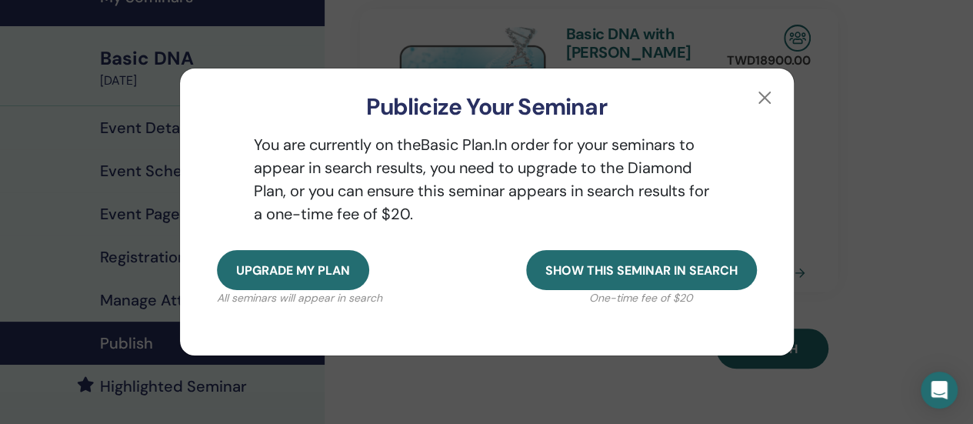
click at [502, 252] on div "Upgrade my plan All seminars will appear in search Show this seminar in search …" at bounding box center [487, 302] width 614 height 105
click at [763, 99] on button "button" at bounding box center [764, 97] width 25 height 25
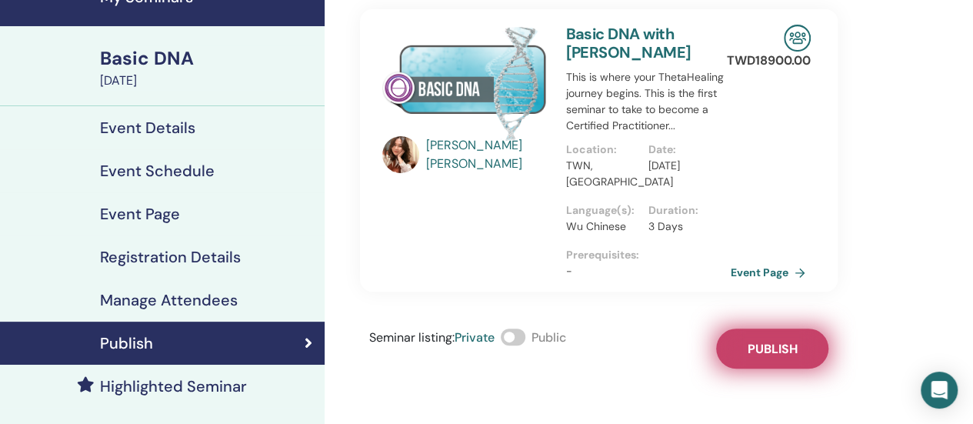
click at [745, 342] on button "Publish" at bounding box center [772, 349] width 112 height 40
click at [762, 341] on span "Publish" at bounding box center [772, 349] width 50 height 16
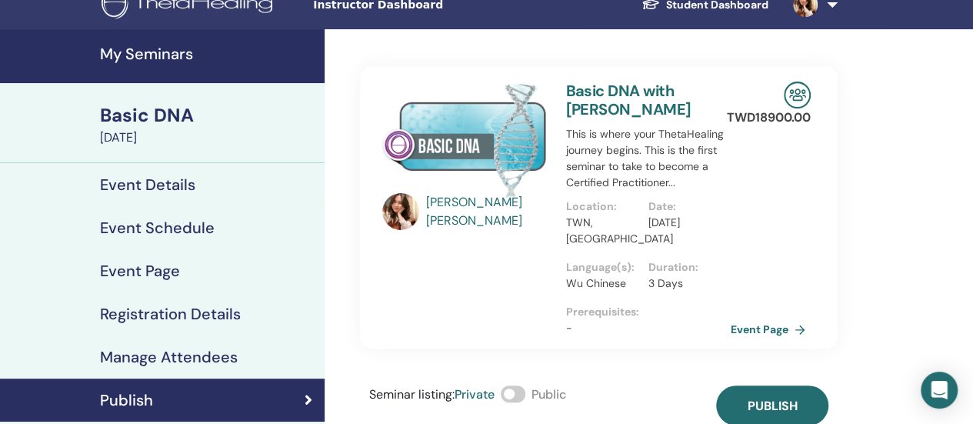
scroll to position [0, 0]
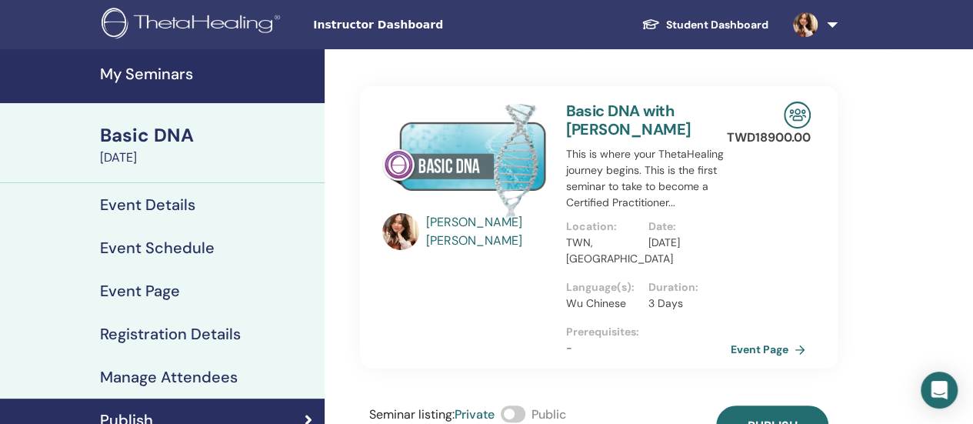
click at [806, 28] on img at bounding box center [805, 24] width 25 height 25
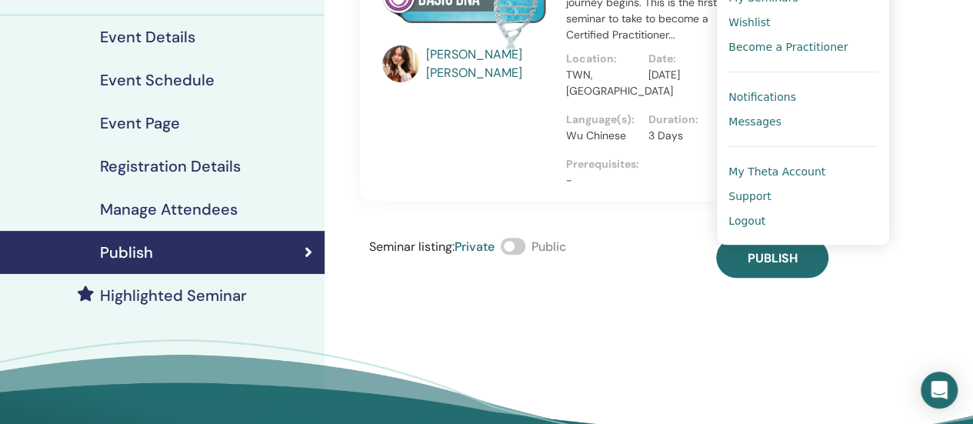
scroll to position [154, 0]
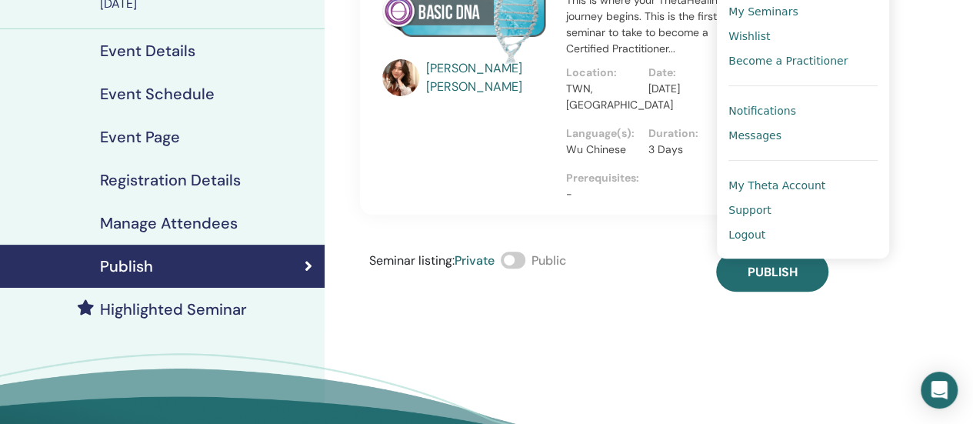
click at [306, 262] on icon at bounding box center [309, 266] width 8 height 15
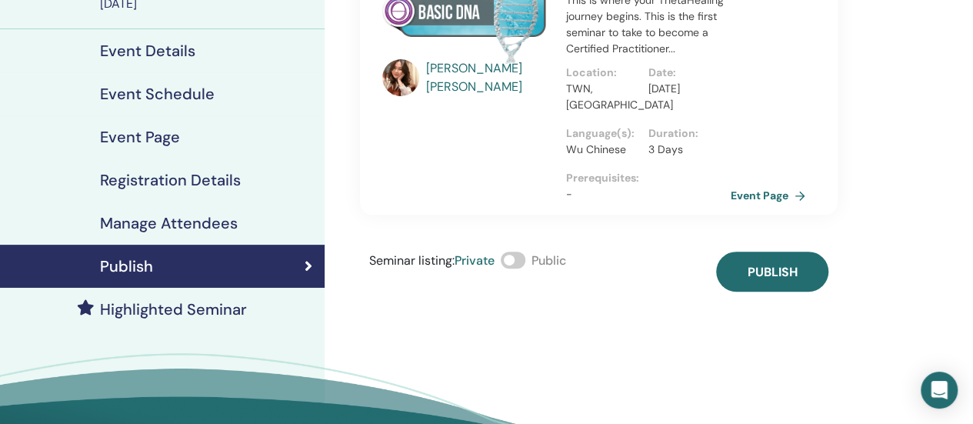
click at [137, 274] on h4 "Publish" at bounding box center [126, 266] width 53 height 18
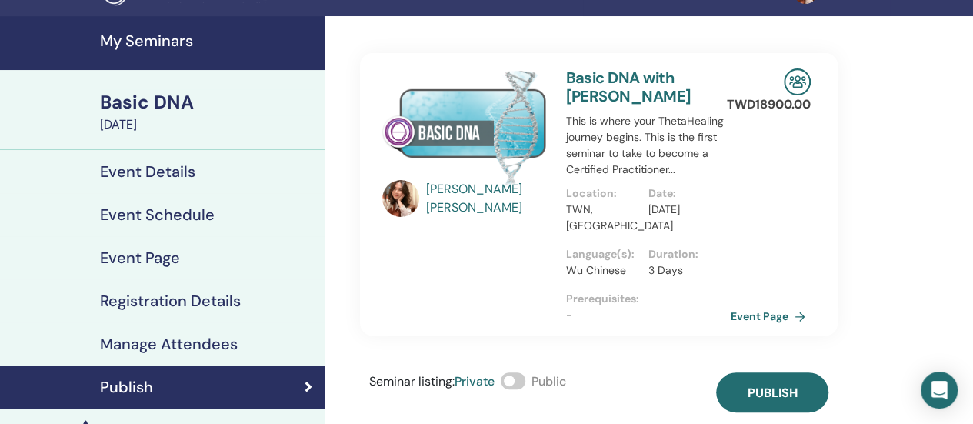
scroll to position [0, 0]
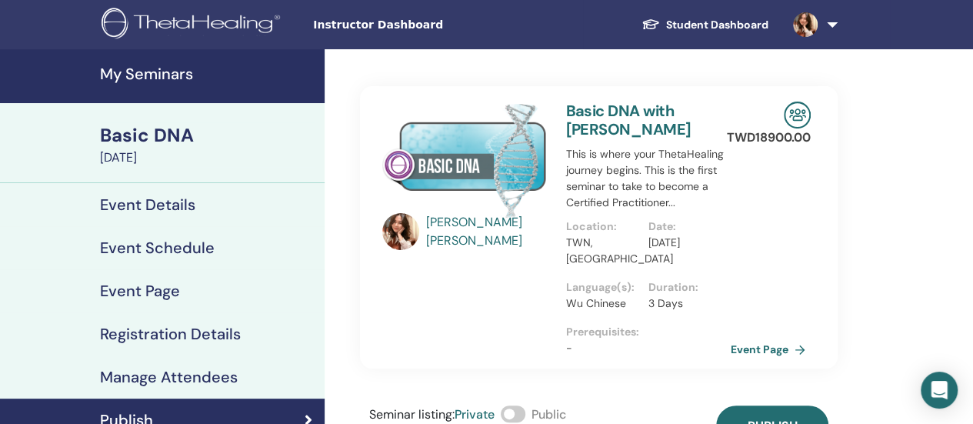
click at [168, 204] on h4 "Event Details" at bounding box center [147, 204] width 95 height 18
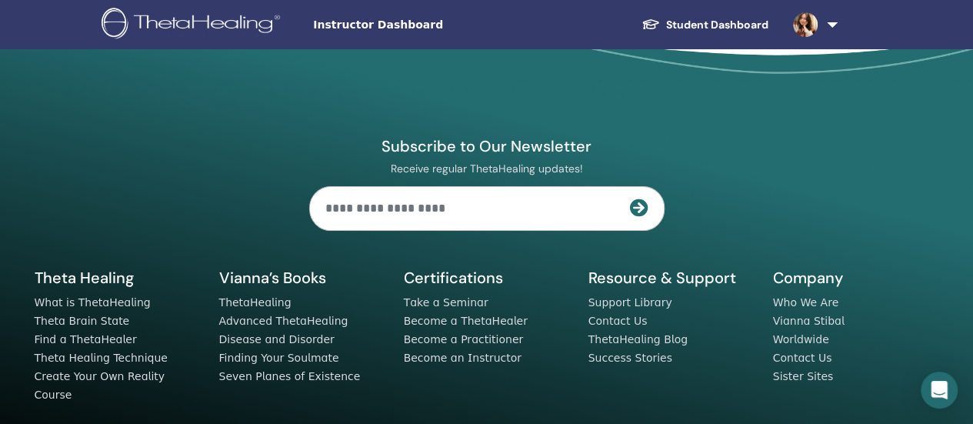
click at [826, 17] on link at bounding box center [812, 24] width 63 height 49
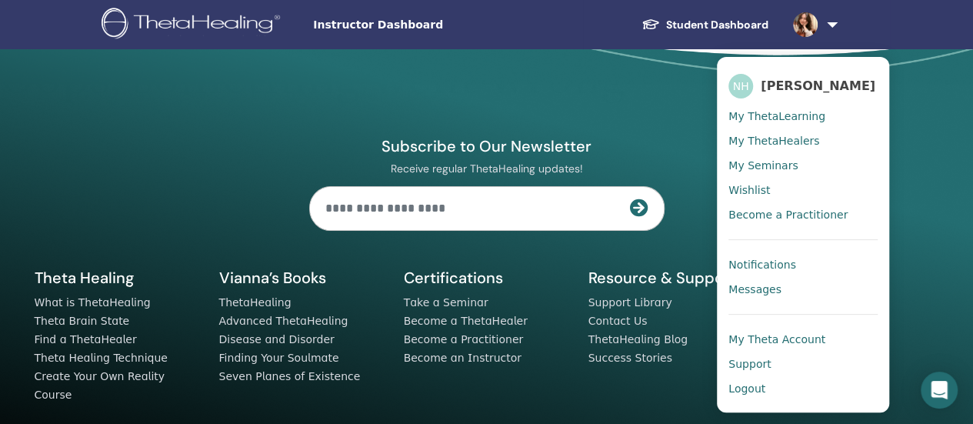
click at [745, 395] on link "Logout" at bounding box center [803, 388] width 149 height 25
click at [746, 385] on span "Logout" at bounding box center [747, 389] width 37 height 14
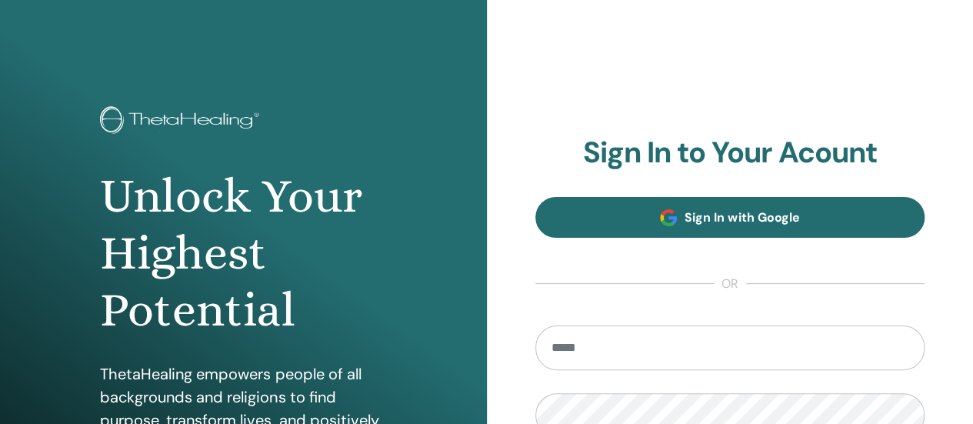
type input "**********"
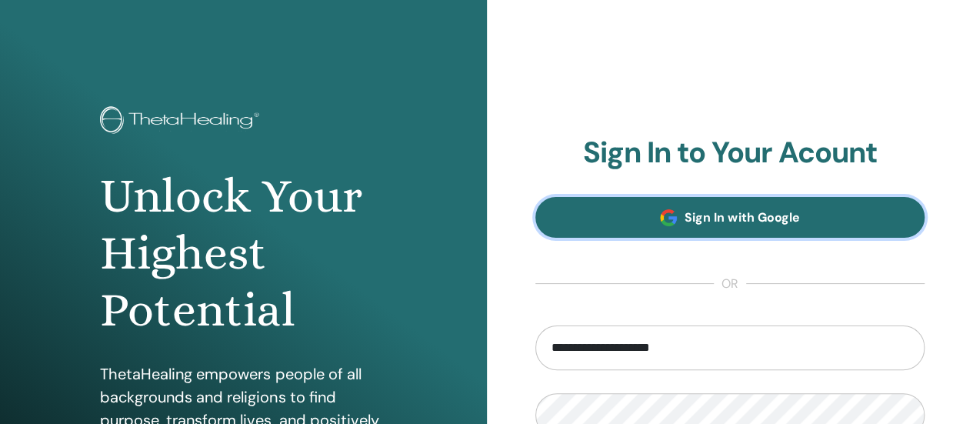
click at [659, 218] on link "Sign In with Google" at bounding box center [730, 217] width 390 height 41
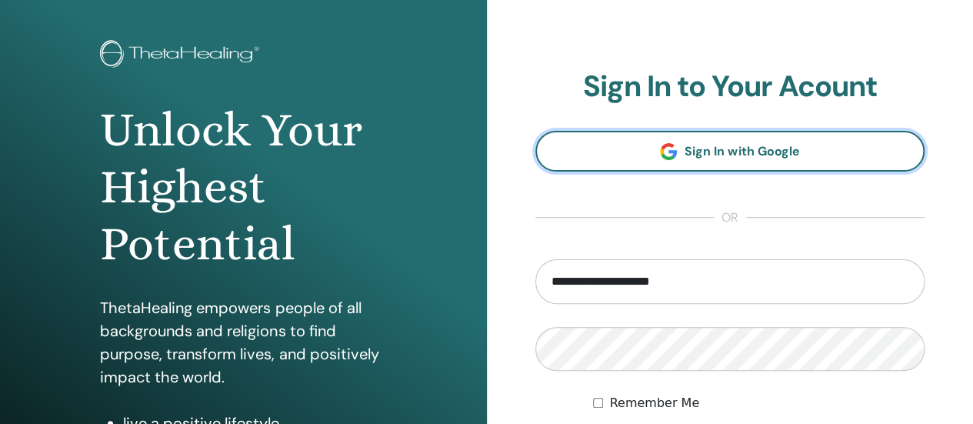
scroll to position [154, 0]
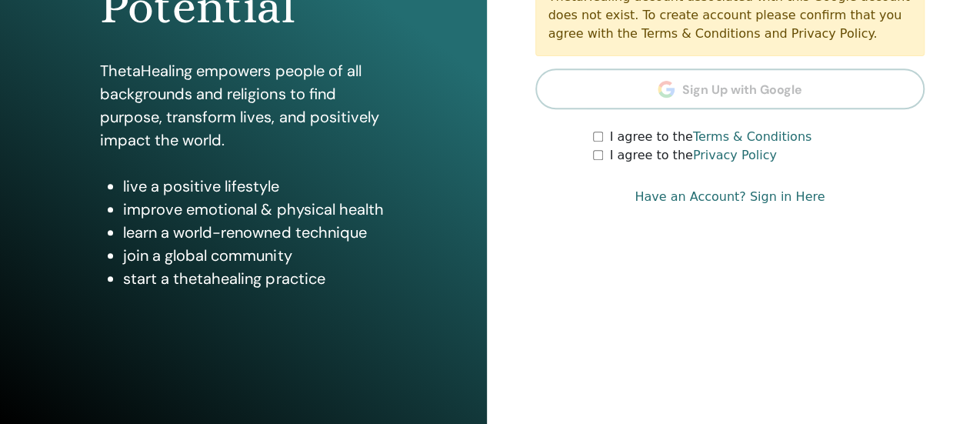
scroll to position [308, 0]
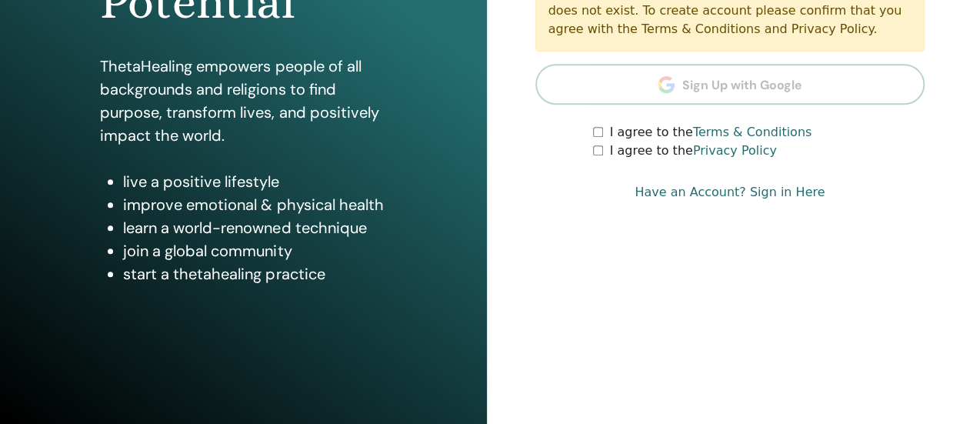
click at [608, 145] on div "I agree to the Privacy Policy" at bounding box center [759, 151] width 332 height 18
click at [601, 153] on div "I agree to the Privacy Policy" at bounding box center [759, 151] width 332 height 18
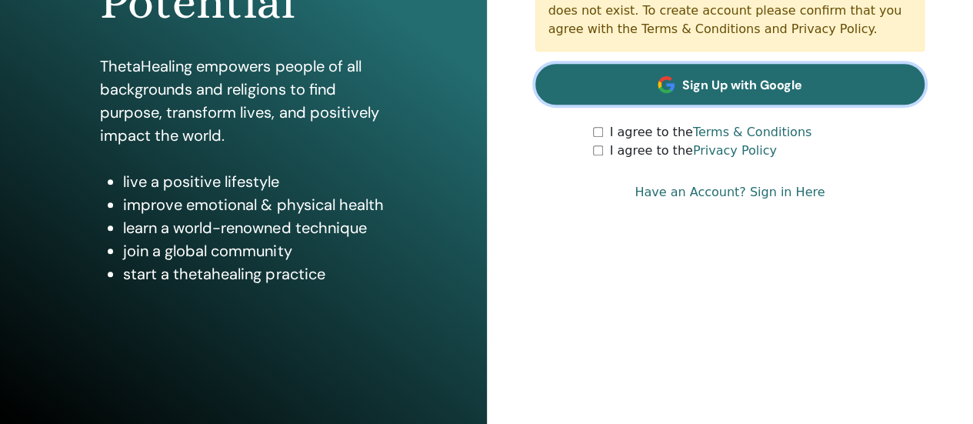
click at [690, 82] on span "Sign Up with Google" at bounding box center [742, 85] width 120 height 16
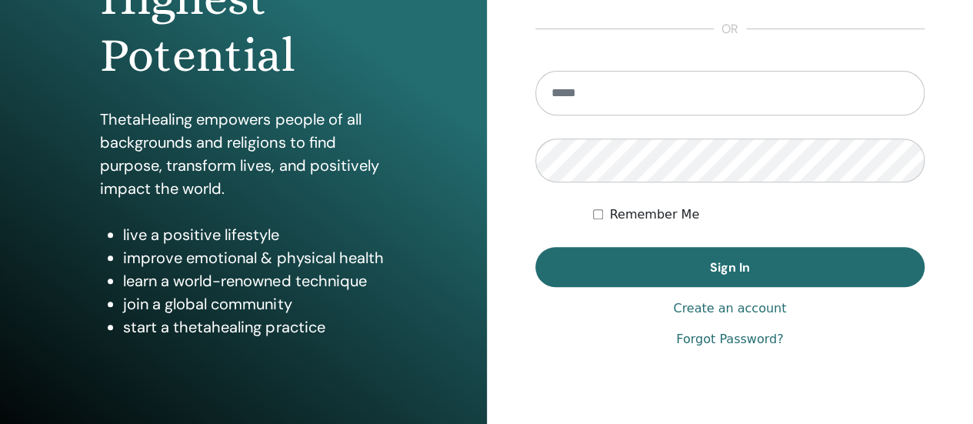
scroll to position [308, 0]
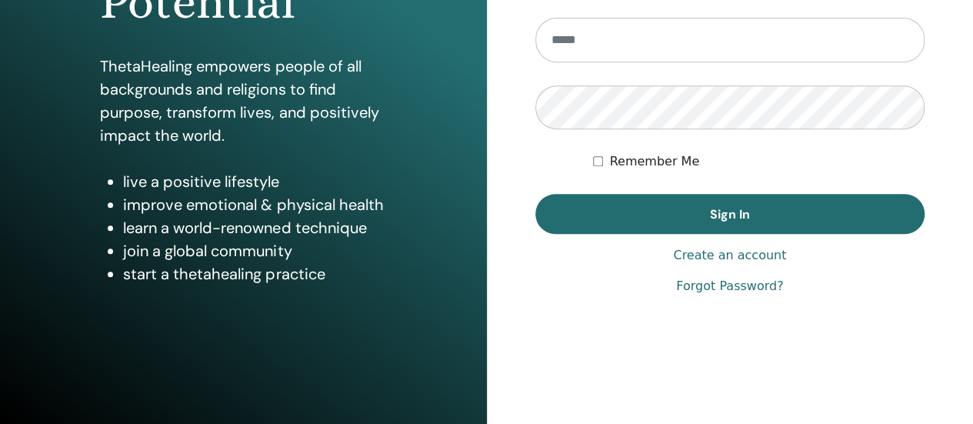
type input "**********"
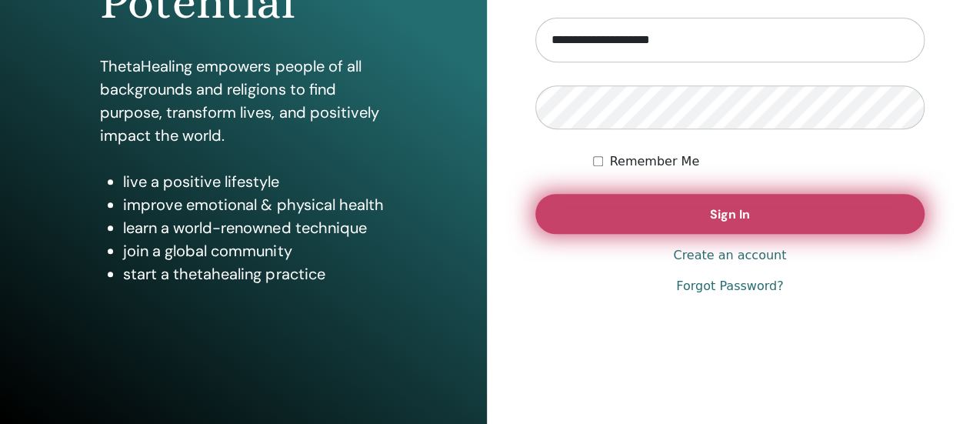
click at [619, 205] on button "Sign In" at bounding box center [730, 214] width 390 height 40
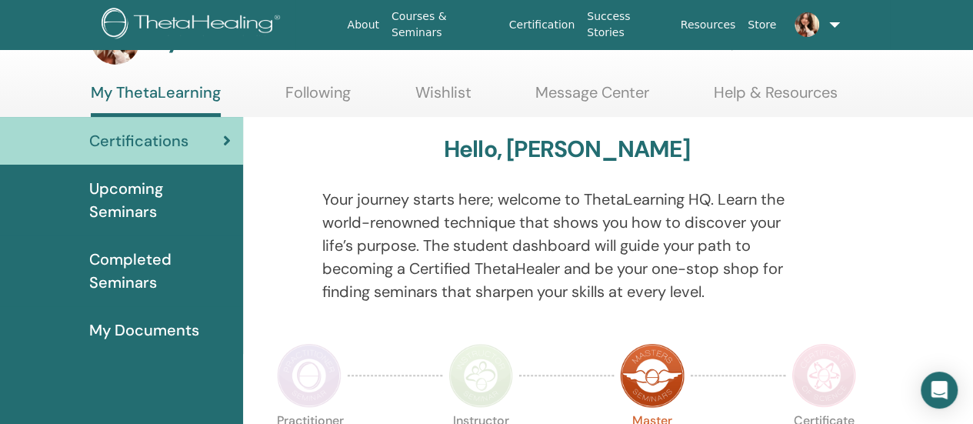
scroll to position [77, 0]
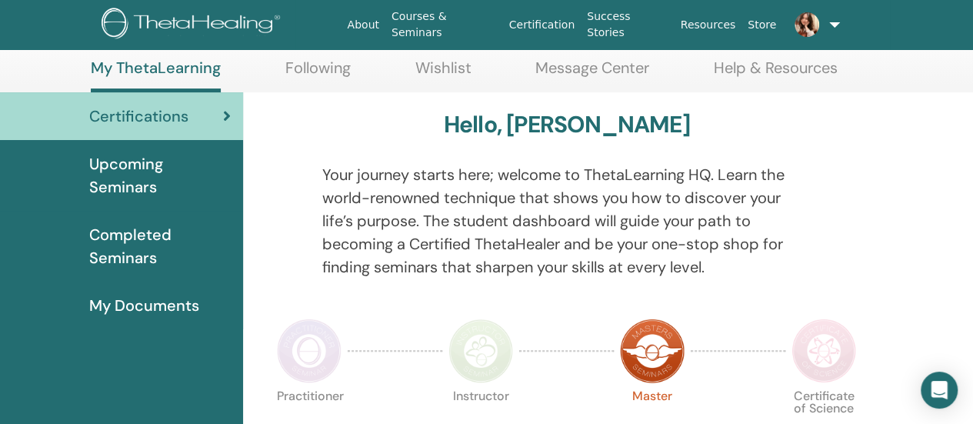
click at [830, 22] on link at bounding box center [813, 24] width 62 height 49
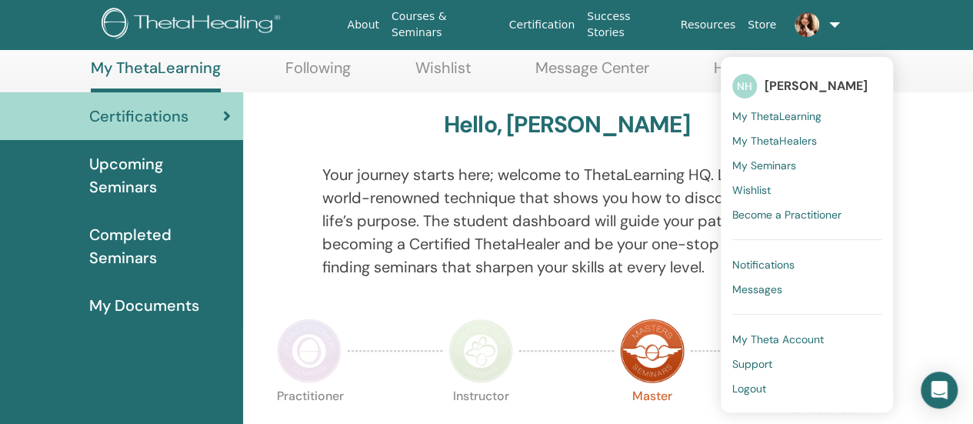
click at [757, 39] on ul "About Courses & Seminars Certification Success Stories Resources Store NH [PERS…" at bounding box center [592, 24] width 595 height 49
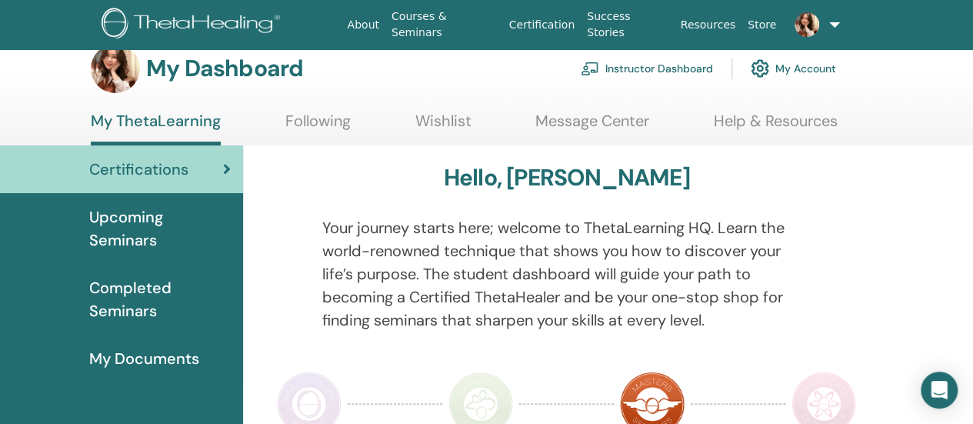
scroll to position [0, 0]
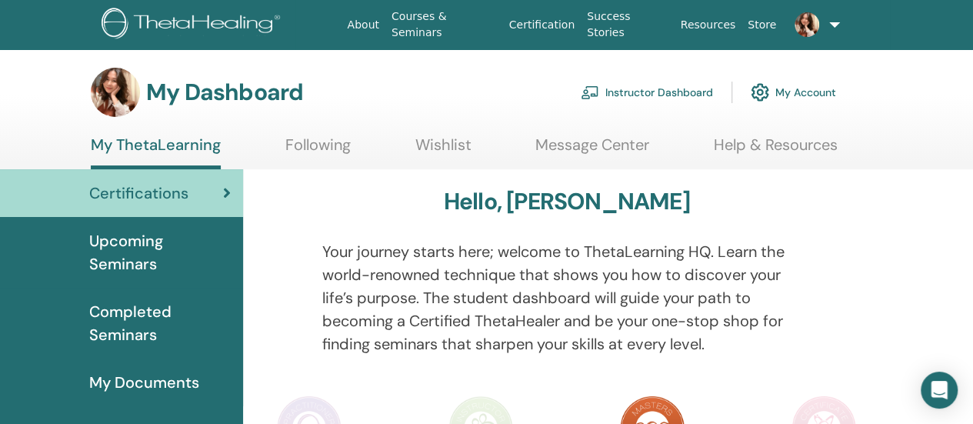
click at [680, 91] on link "Instructor Dashboard" at bounding box center [647, 92] width 132 height 34
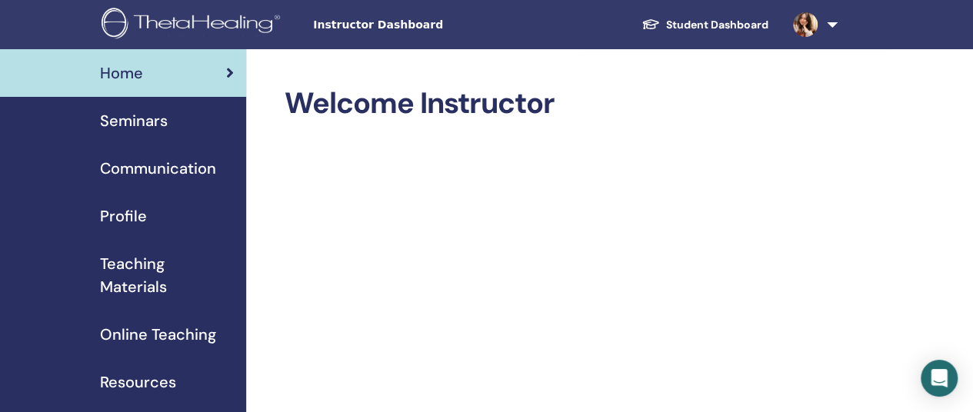
click at [149, 121] on span "Seminars" at bounding box center [134, 120] width 68 height 23
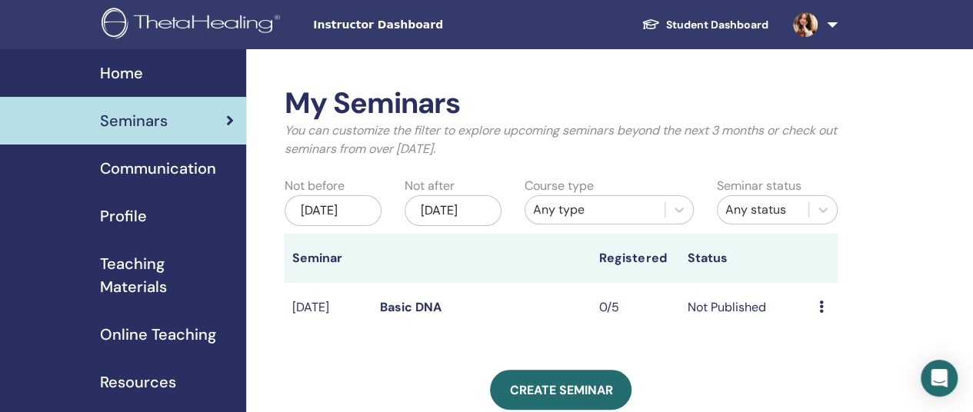
click at [471, 301] on td "Basic DNA" at bounding box center [481, 308] width 219 height 50
click at [743, 324] on td "Not Published" at bounding box center [745, 308] width 132 height 50
click at [823, 317] on div "Preview Edit Attendees Cancel" at bounding box center [824, 308] width 11 height 18
click at [818, 364] on link "Edit" at bounding box center [815, 360] width 22 height 16
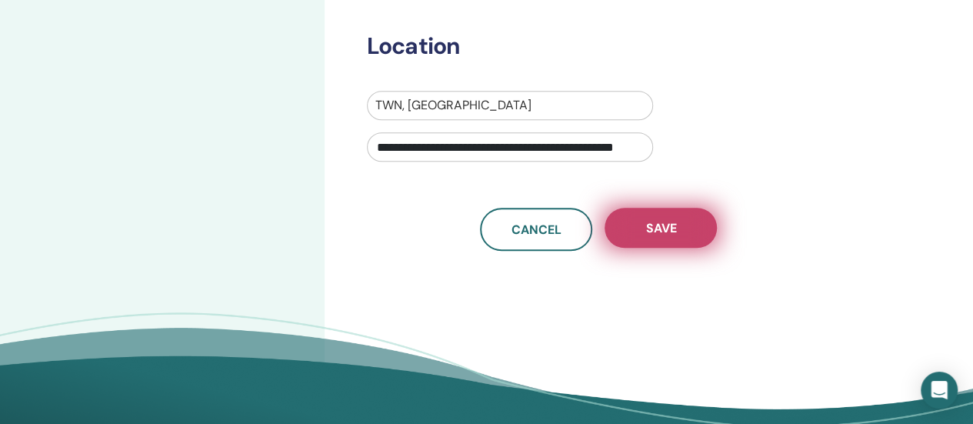
scroll to position [539, 0]
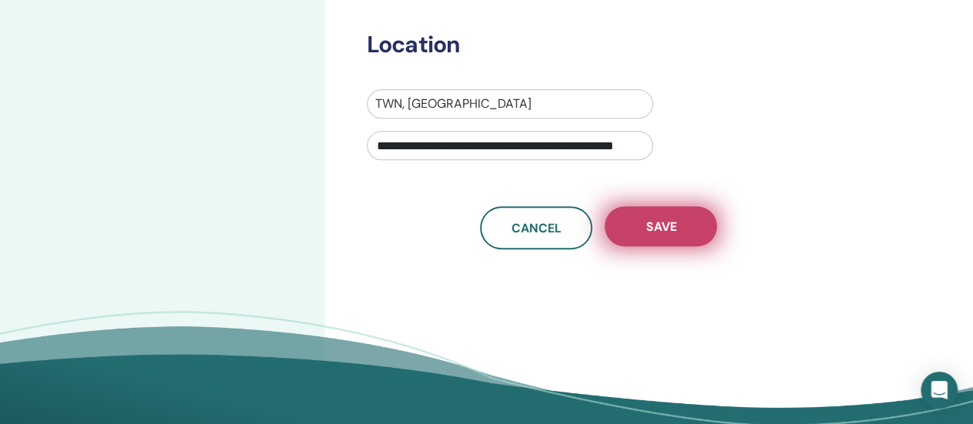
click at [656, 222] on span "Save" at bounding box center [660, 226] width 31 height 16
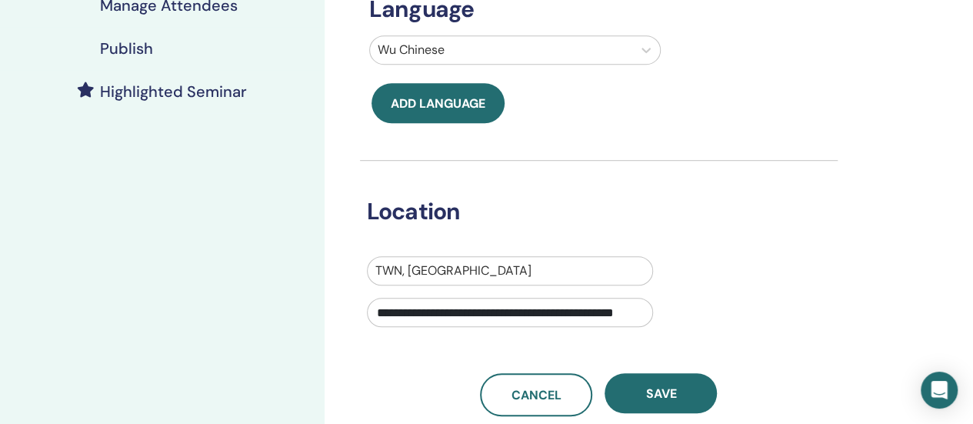
scroll to position [597, 0]
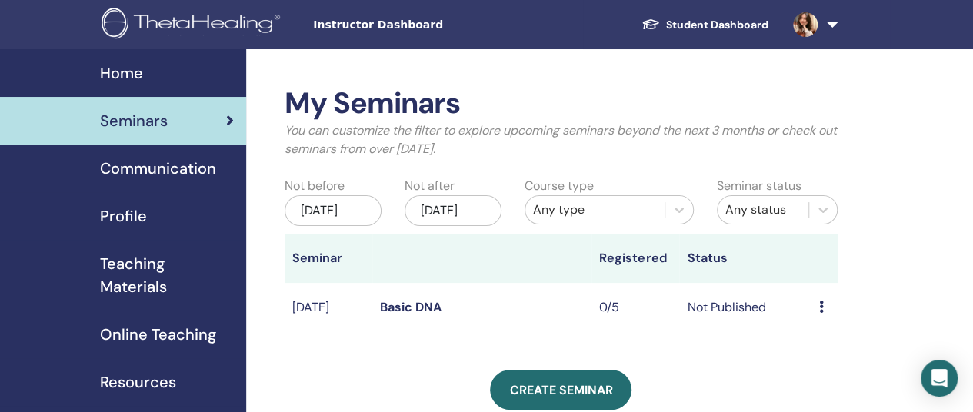
click at [806, 321] on td "Not Published" at bounding box center [745, 308] width 132 height 50
click at [725, 330] on td "Not Published" at bounding box center [745, 308] width 132 height 50
click at [726, 329] on td "Not Published" at bounding box center [745, 308] width 132 height 50
click at [823, 317] on div "Preview Edit Attendees Cancel" at bounding box center [824, 308] width 11 height 18
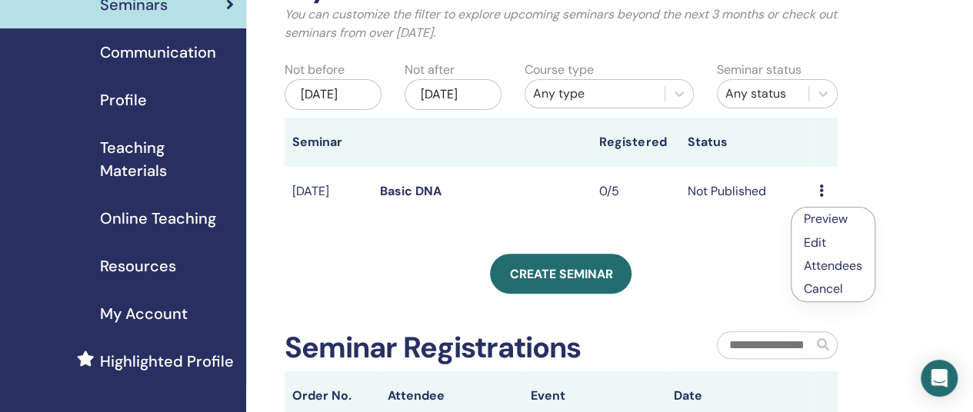
scroll to position [77, 0]
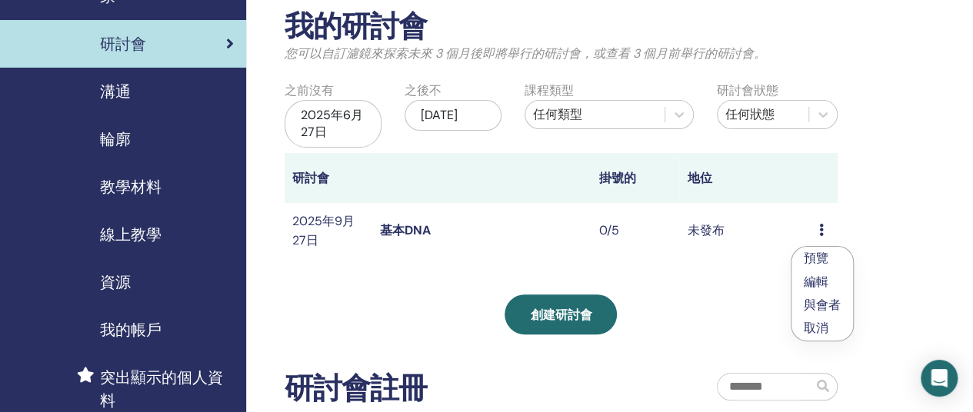
click at [825, 255] on font "預覽" at bounding box center [816, 258] width 25 height 16
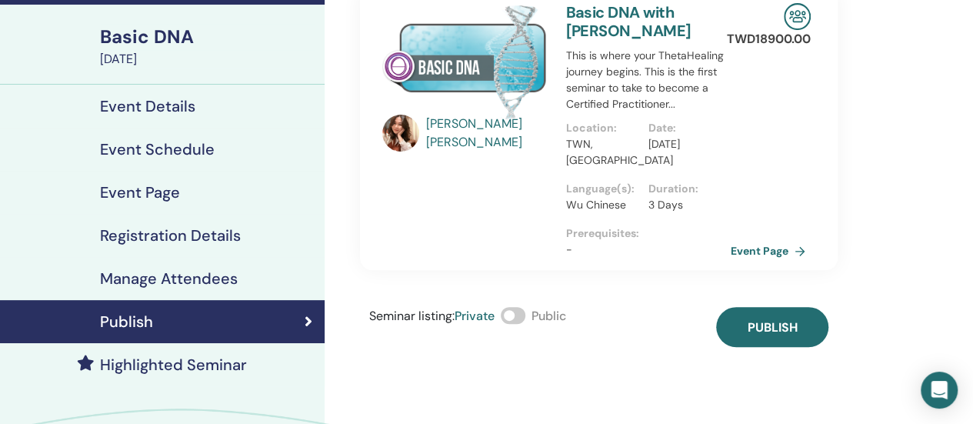
scroll to position [77, 0]
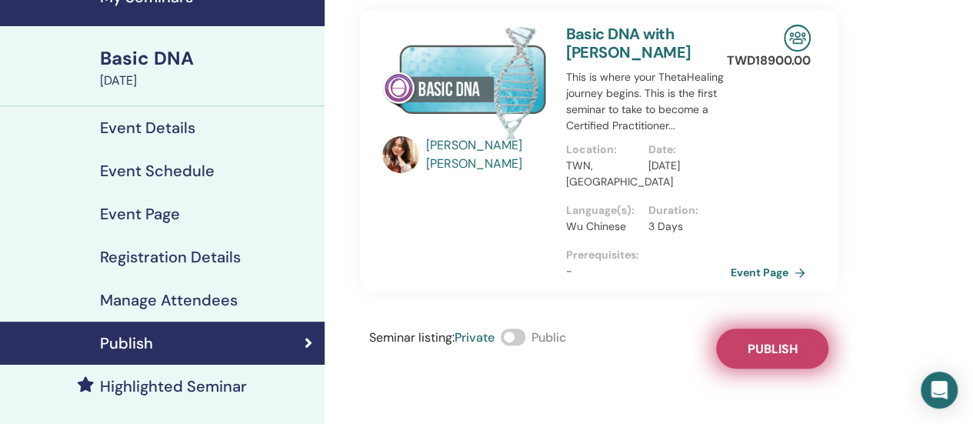
click at [785, 338] on button "Publish" at bounding box center [772, 349] width 112 height 40
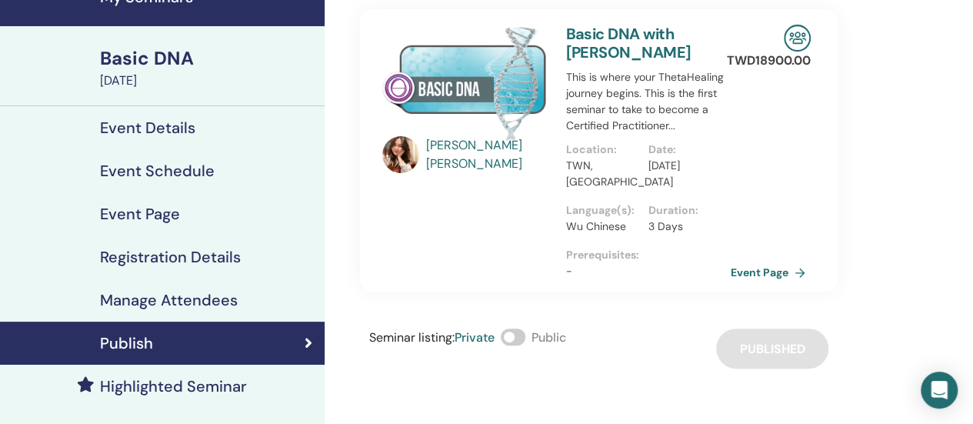
click at [525, 331] on span at bounding box center [513, 337] width 25 height 17
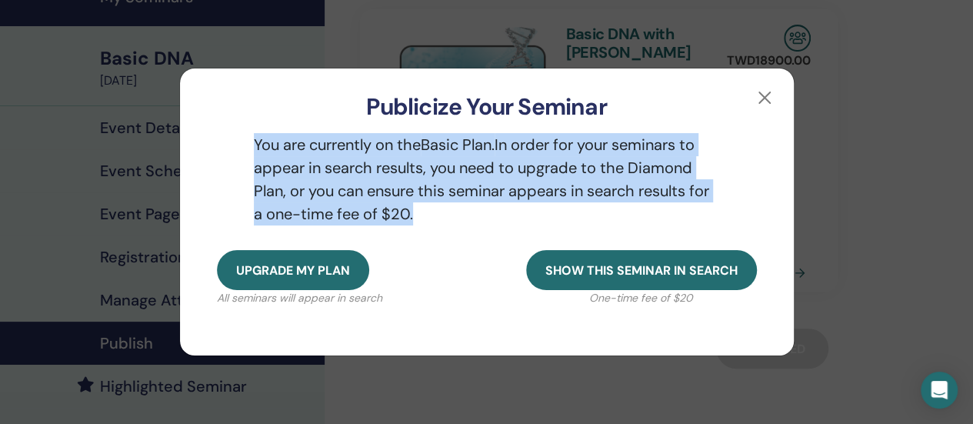
drag, startPoint x: 242, startPoint y: 133, endPoint x: 532, endPoint y: 215, distance: 301.3
click at [532, 215] on p "You are currently on the Basic Plan. In order for your seminars to appear in se…" at bounding box center [487, 179] width 540 height 92
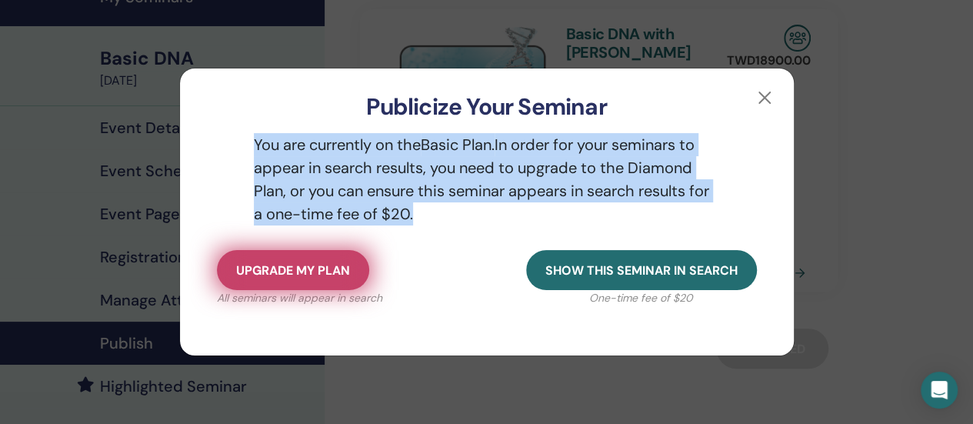
click at [326, 269] on span "Upgrade my plan" at bounding box center [293, 270] width 114 height 16
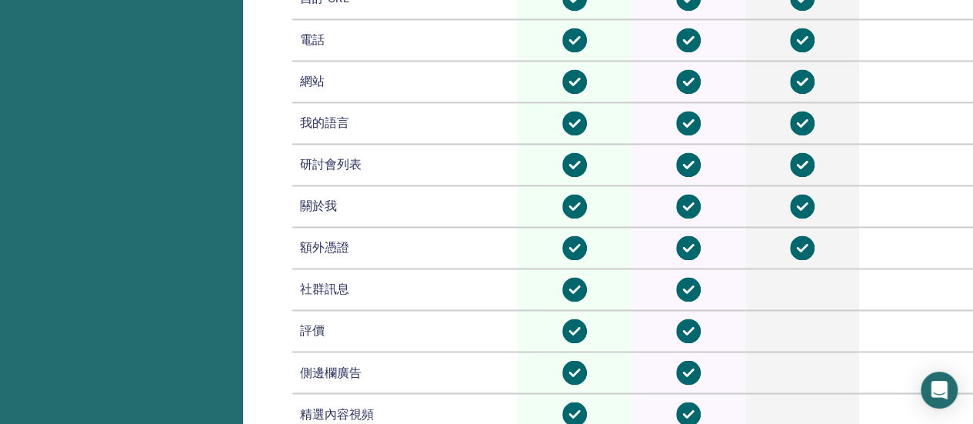
scroll to position [1419, 0]
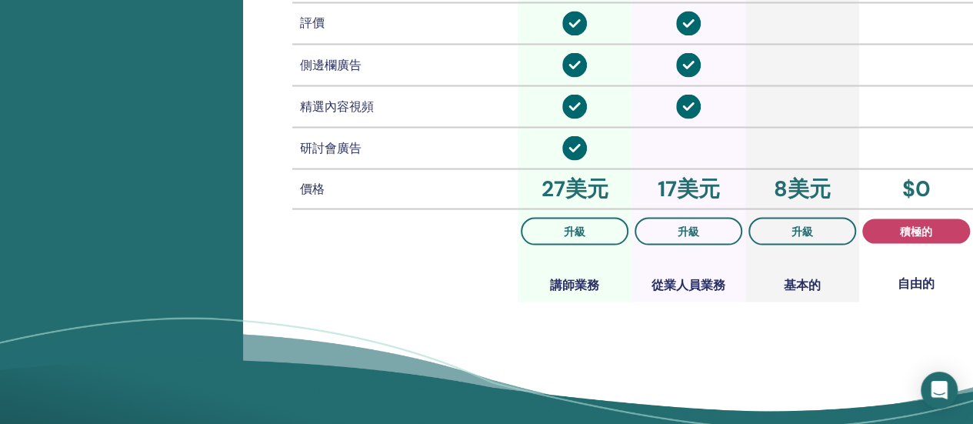
click at [408, 275] on th at bounding box center [405, 254] width 226 height 93
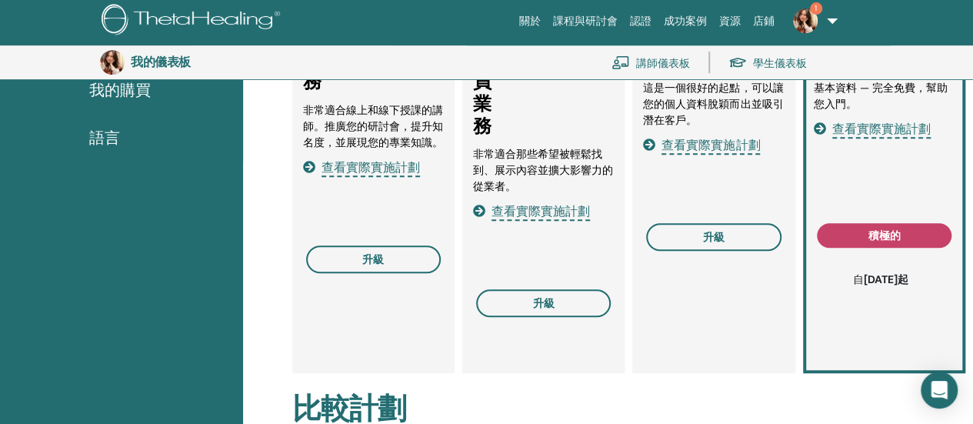
scroll to position [342, 0]
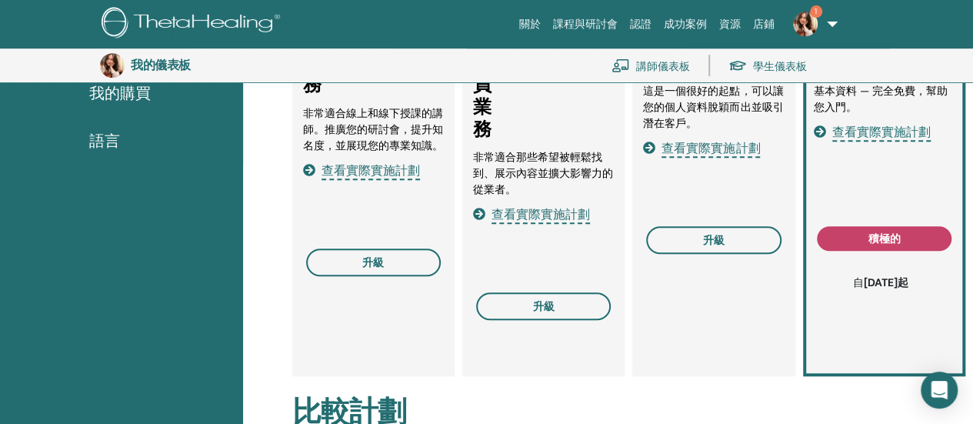
click at [719, 148] on font "查看實際實施計劃" at bounding box center [711, 148] width 98 height 16
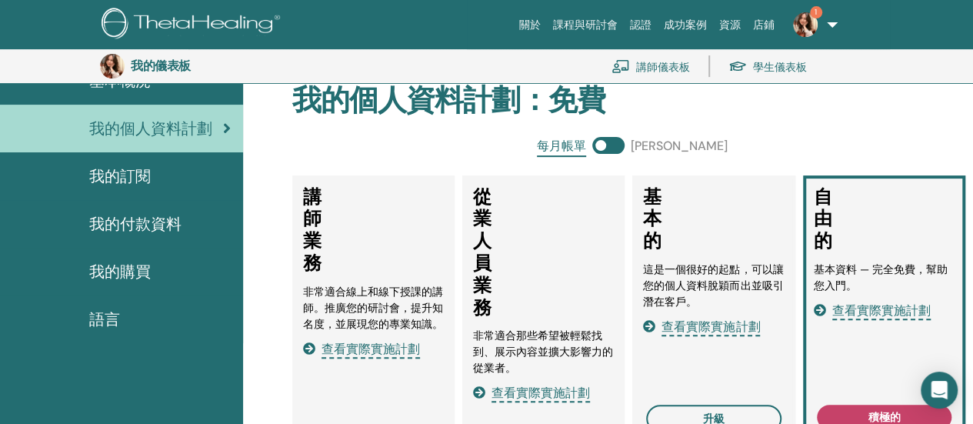
scroll to position [188, 0]
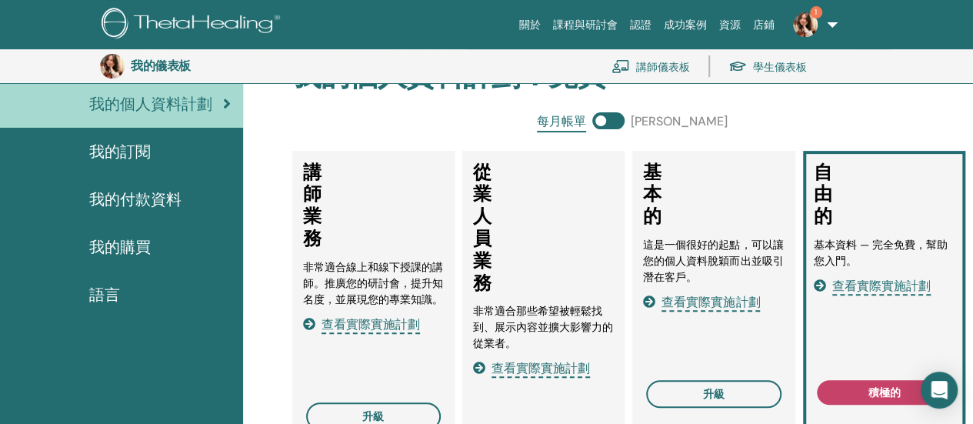
click at [540, 368] on font "查看實際實施計劃" at bounding box center [541, 368] width 98 height 16
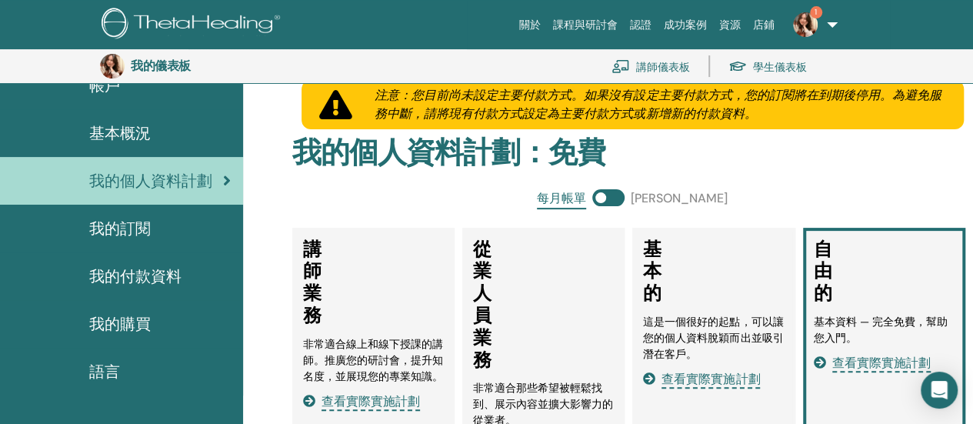
click at [781, 154] on h2 "我的個人資料計劃 ： 免費" at bounding box center [633, 152] width 682 height 35
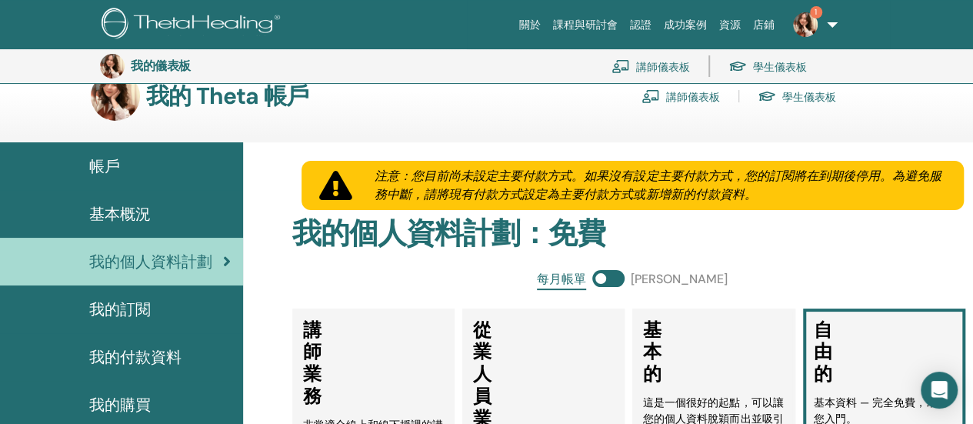
scroll to position [0, 0]
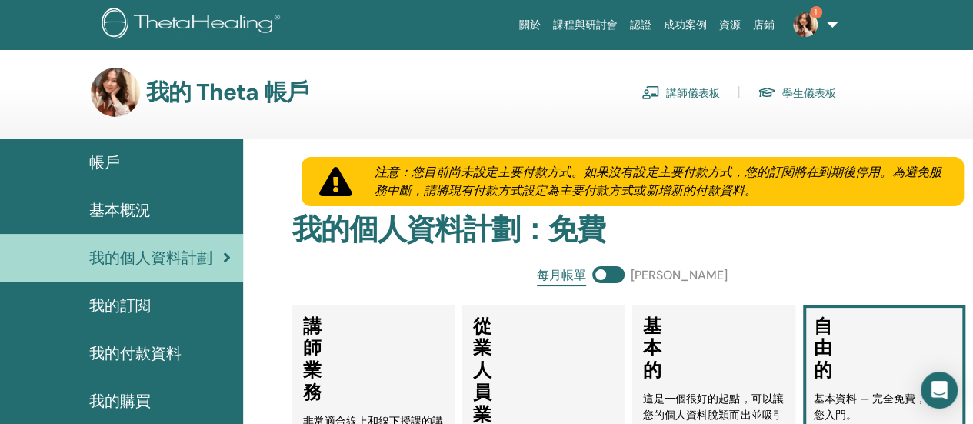
click at [786, 229] on h2 "我的個人資料計劃 ： 免費" at bounding box center [633, 229] width 682 height 35
click at [916, 102] on div "我的 Theta 帳戶 講師儀表板 學生儀表板" at bounding box center [513, 92] width 919 height 49
click at [598, 19] on font "課程與研討會" at bounding box center [585, 24] width 65 height 12
click at [664, 95] on link "講師儀表板" at bounding box center [681, 92] width 78 height 25
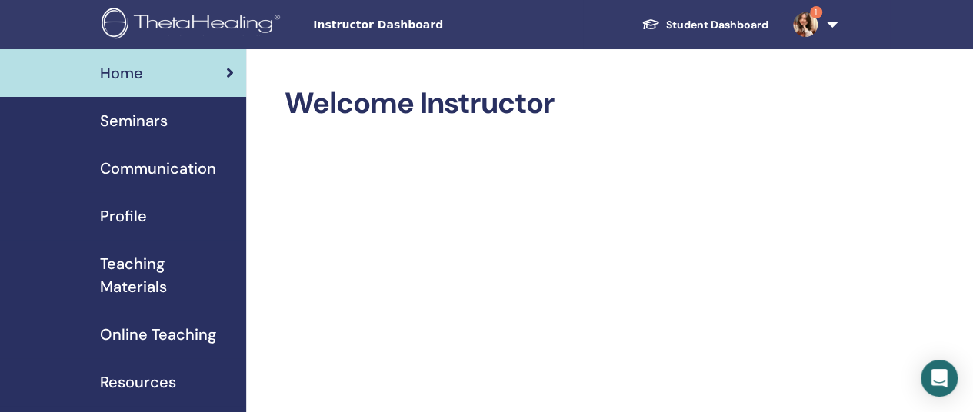
click at [162, 120] on span "Seminars" at bounding box center [134, 120] width 68 height 23
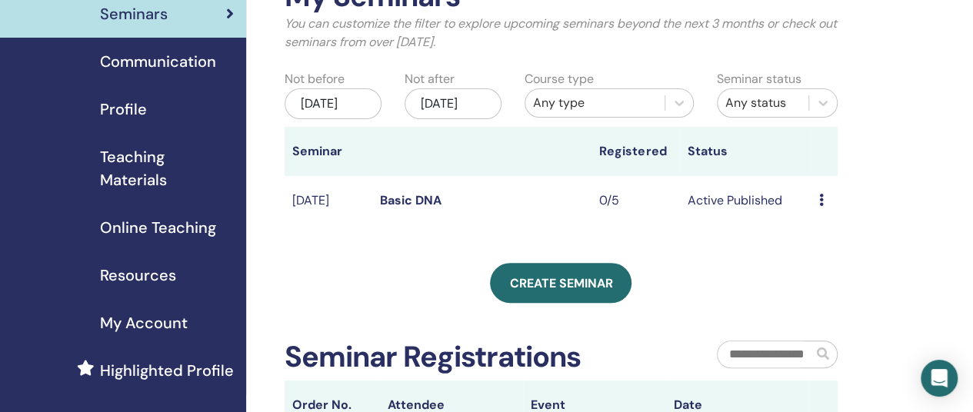
scroll to position [231, 0]
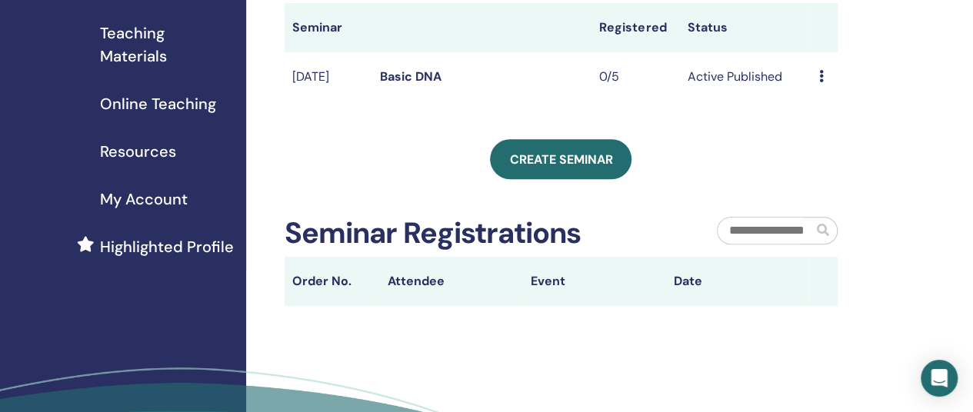
click at [818, 92] on td "Preview Edit Attendees Cancel" at bounding box center [824, 77] width 26 height 50
click at [823, 86] on div "Preview Edit Attendees Cancel" at bounding box center [824, 77] width 11 height 18
click at [818, 125] on link "Edit" at bounding box center [815, 126] width 22 height 16
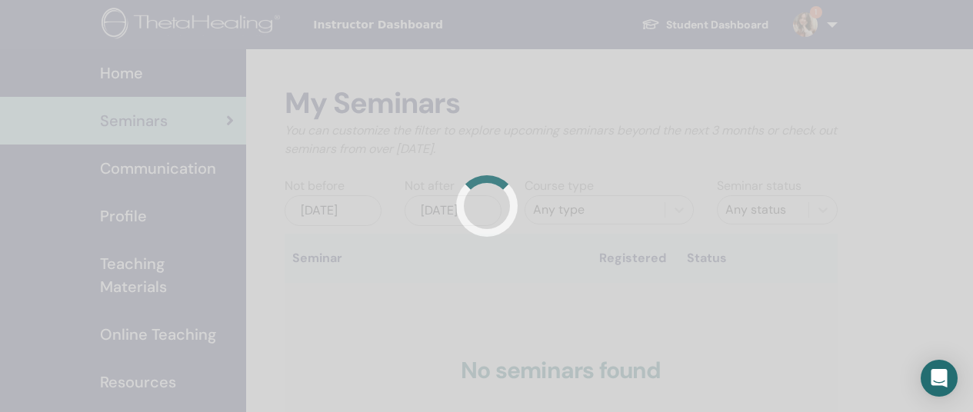
scroll to position [231, 0]
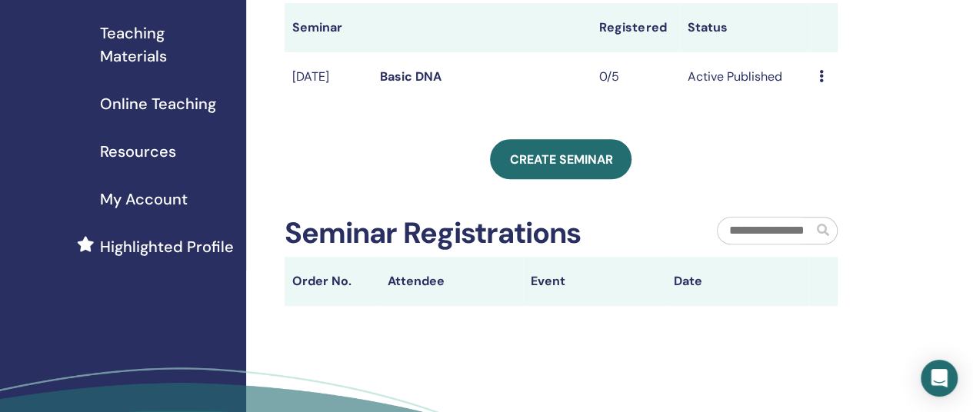
click at [820, 82] on icon at bounding box center [821, 76] width 5 height 12
click at [848, 98] on li "Preview" at bounding box center [830, 99] width 83 height 23
click at [818, 93] on td "Preview Edit Attendees Cancel" at bounding box center [824, 77] width 26 height 50
click at [824, 86] on div "Preview Edit Attendees Cancel" at bounding box center [824, 77] width 11 height 18
click at [825, 106] on link "Preview" at bounding box center [827, 103] width 44 height 16
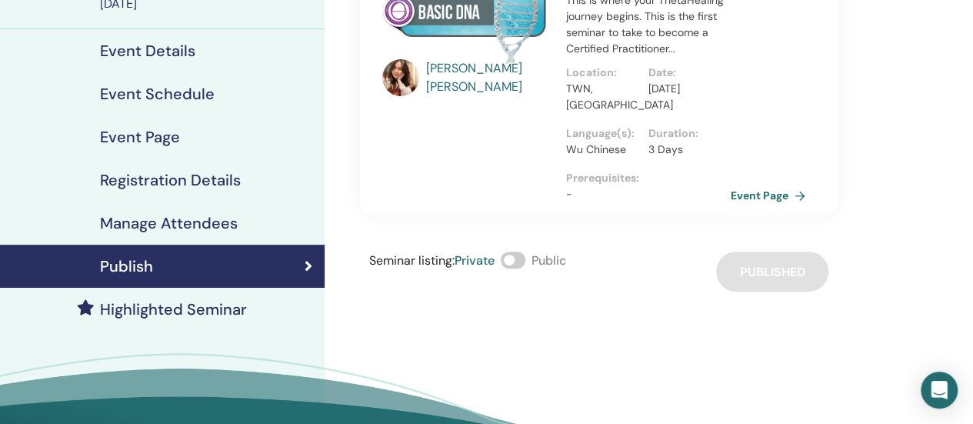
scroll to position [77, 0]
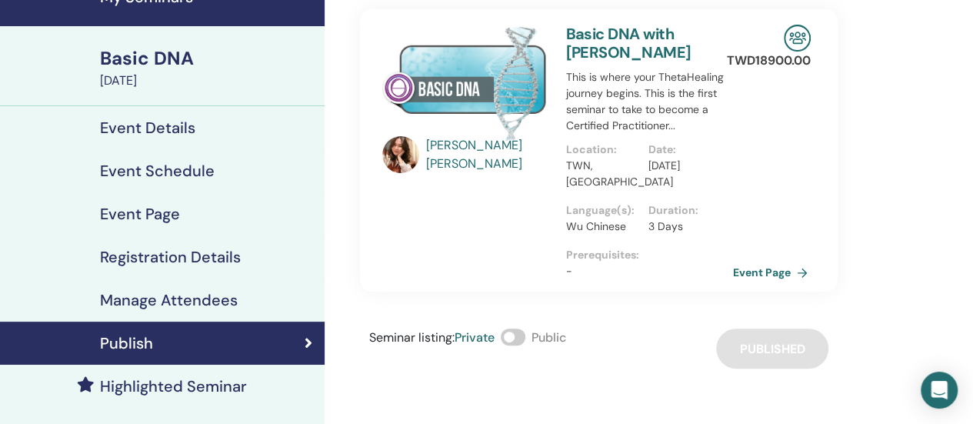
click at [795, 269] on link "Event Page" at bounding box center [773, 272] width 81 height 23
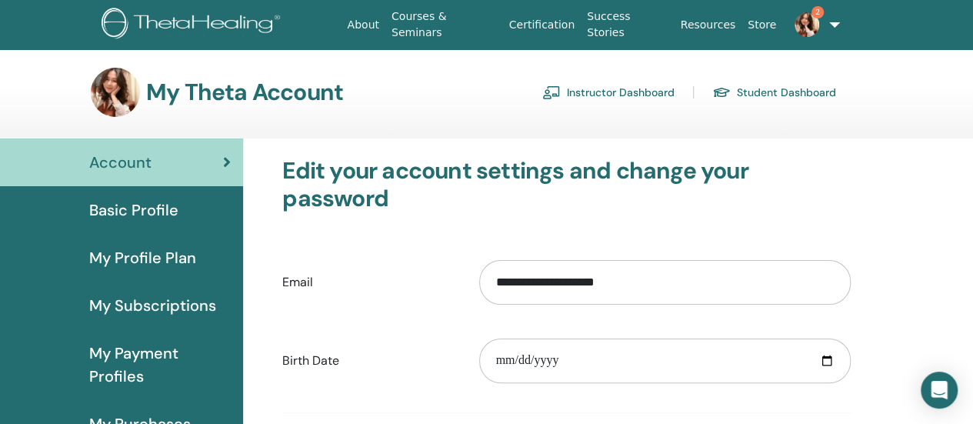
click at [608, 91] on link "Instructor Dashboard" at bounding box center [608, 92] width 132 height 25
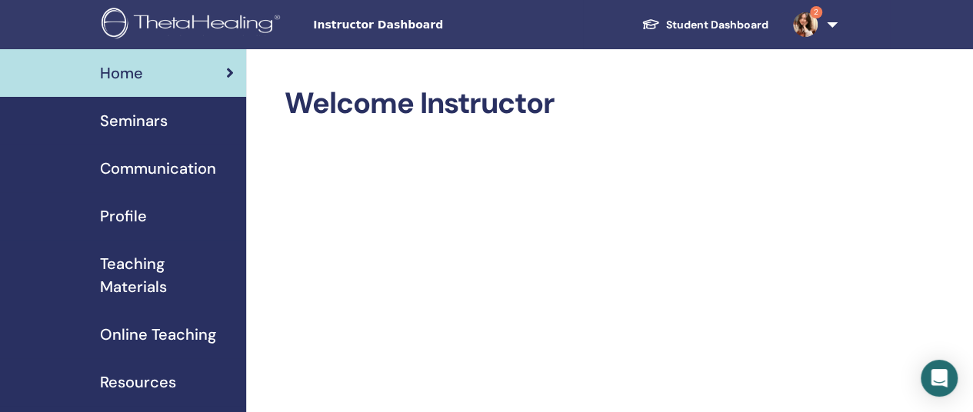
click at [137, 113] on span "Seminars" at bounding box center [134, 120] width 68 height 23
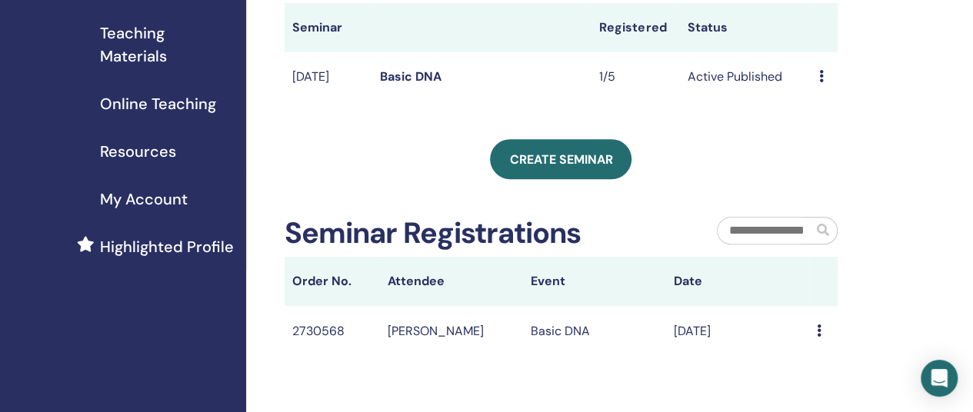
scroll to position [385, 0]
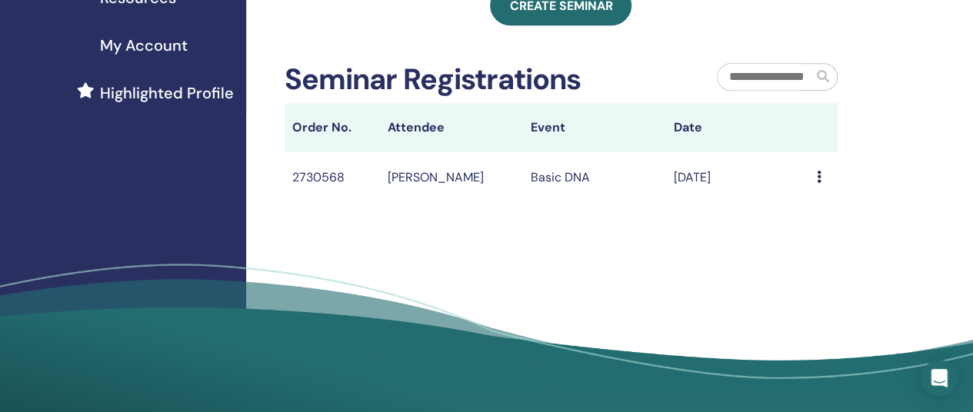
click at [726, 239] on div "My Seminars You can customize the filter to explore upcoming seminars beyond th…" at bounding box center [611, 41] width 730 height 753
click at [815, 195] on td "Message" at bounding box center [823, 177] width 28 height 50
click at [820, 183] on icon at bounding box center [819, 177] width 5 height 12
click at [535, 235] on div "My Seminars You can customize the filter to explore upcoming seminars beyond th…" at bounding box center [611, 41] width 730 height 753
click at [552, 196] on td "Basic DNA" at bounding box center [594, 177] width 143 height 50
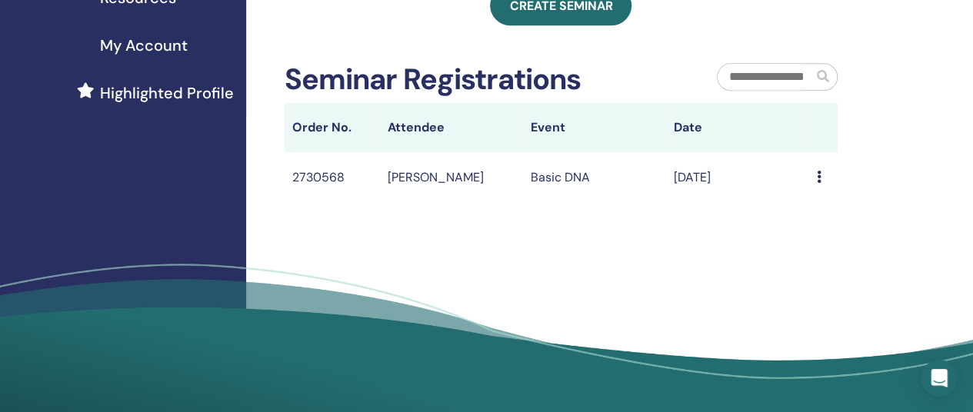
click at [349, 201] on td "2730568" at bounding box center [332, 177] width 95 height 50
drag, startPoint x: 311, startPoint y: 191, endPoint x: 620, endPoint y: 170, distance: 310.0
click at [311, 192] on td "2730568" at bounding box center [332, 177] width 95 height 50
click at [707, 192] on td "Sep/27, 2025" at bounding box center [737, 177] width 143 height 50
click at [817, 183] on icon at bounding box center [819, 177] width 5 height 12
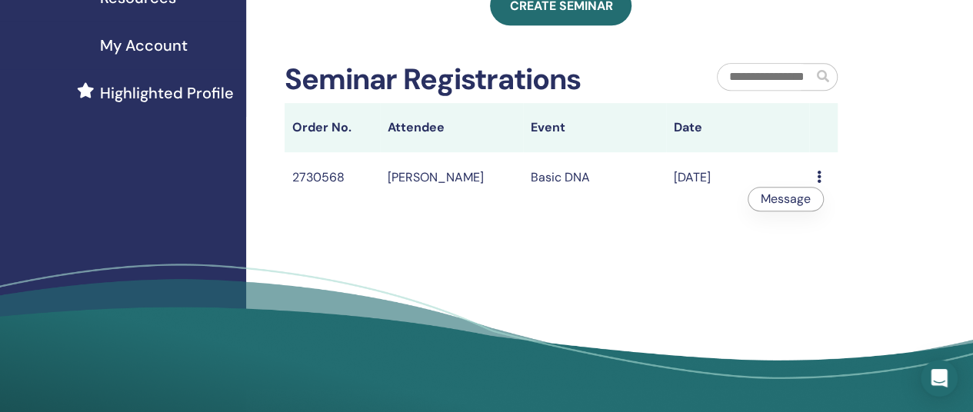
click at [776, 202] on link "Message" at bounding box center [786, 199] width 50 height 16
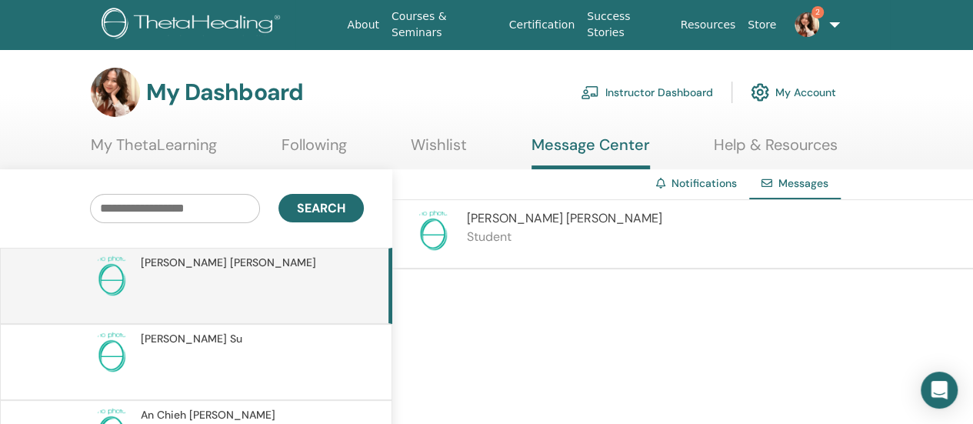
click at [898, 118] on section "My Dashboard Instructor Dashboard My Account My ThetaLearning Following Wishlist" at bounding box center [486, 119] width 973 height 102
click at [850, 344] on div at bounding box center [682, 358] width 581 height 178
